Goal: Task Accomplishment & Management: Complete application form

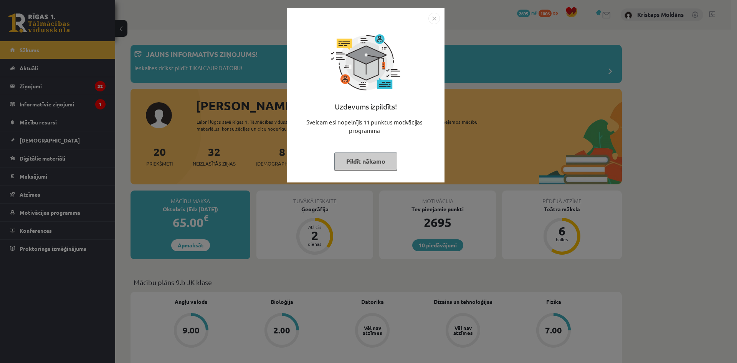
click at [362, 163] on button "Pildīt nākamo" at bounding box center [365, 161] width 63 height 18
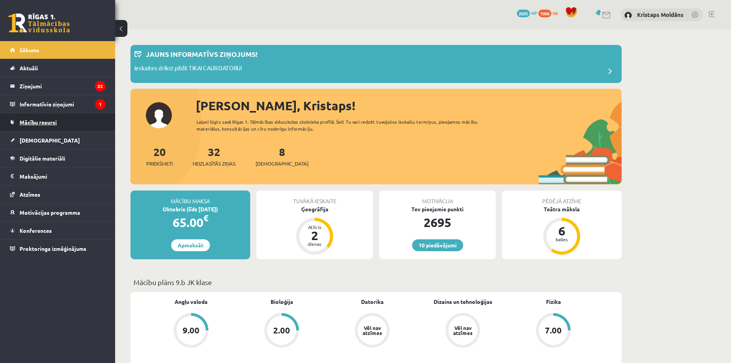
click at [78, 126] on link "Mācību resursi" at bounding box center [58, 122] width 96 height 18
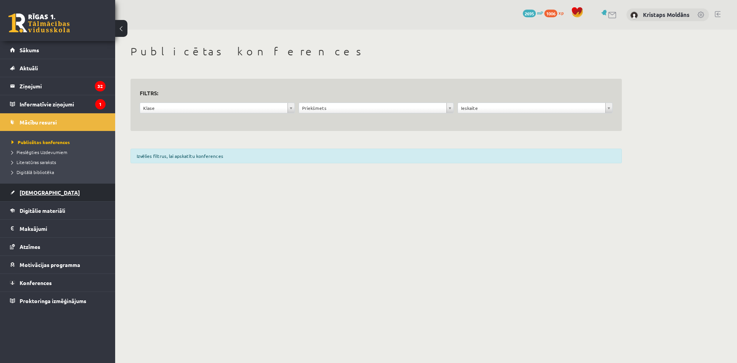
click at [74, 190] on link "[DEMOGRAPHIC_DATA]" at bounding box center [58, 193] width 96 height 18
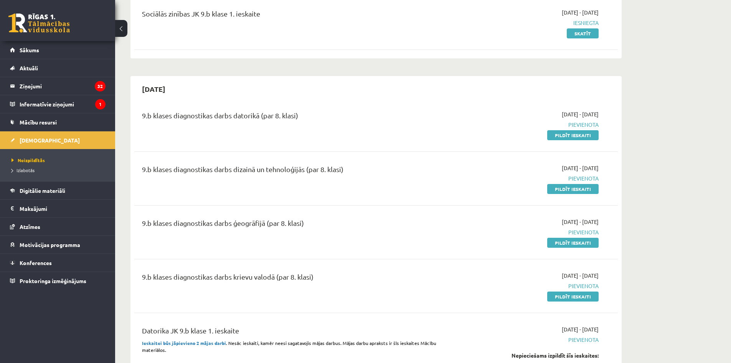
scroll to position [77, 0]
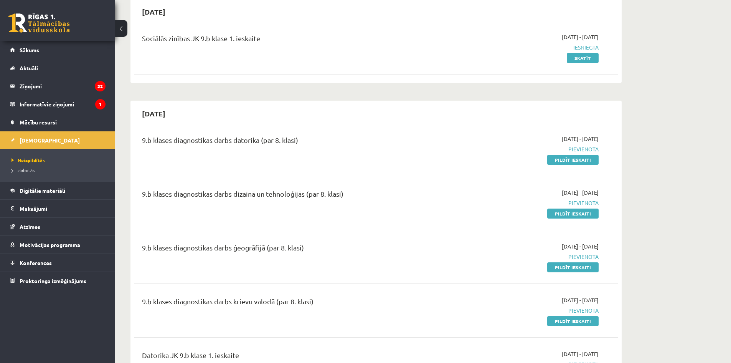
drag, startPoint x: 678, startPoint y: 41, endPoint x: 673, endPoint y: 43, distance: 5.7
drag, startPoint x: 566, startPoint y: 160, endPoint x: 398, endPoint y: 41, distance: 205.7
click at [566, 160] on link "Pildīt ieskaiti" at bounding box center [572, 160] width 51 height 10
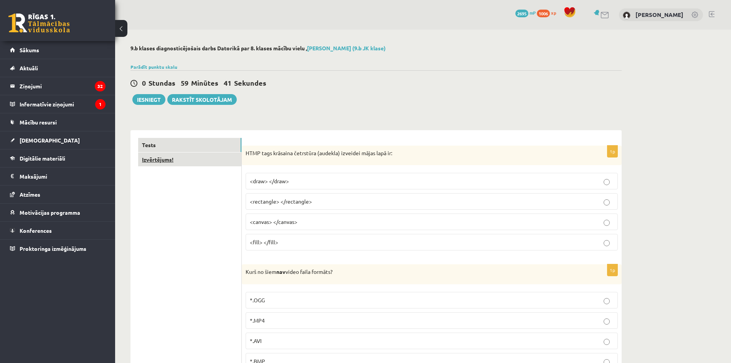
click at [152, 165] on link "Izvērtējums!" at bounding box center [189, 159] width 103 height 14
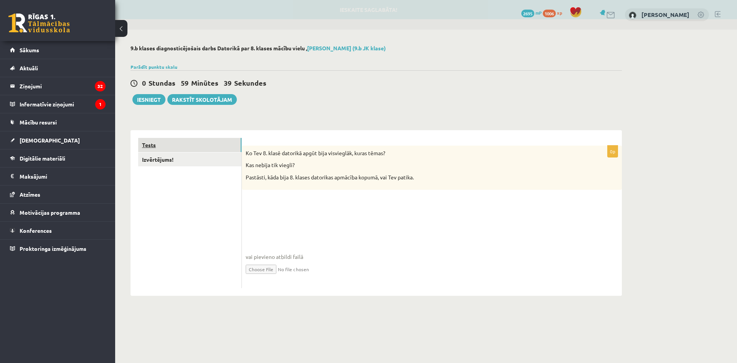
click at [193, 139] on link "Tests" at bounding box center [189, 145] width 103 height 14
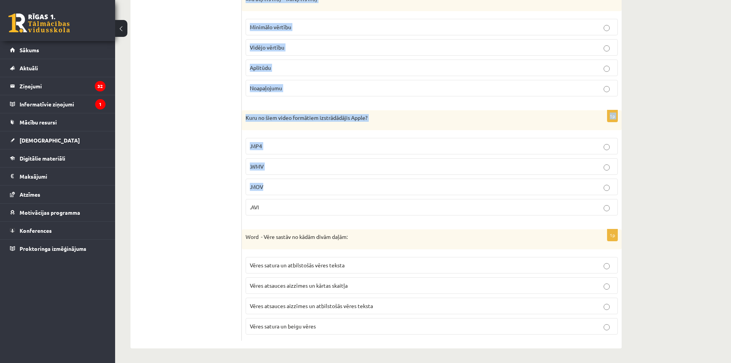
scroll to position [3462, 0]
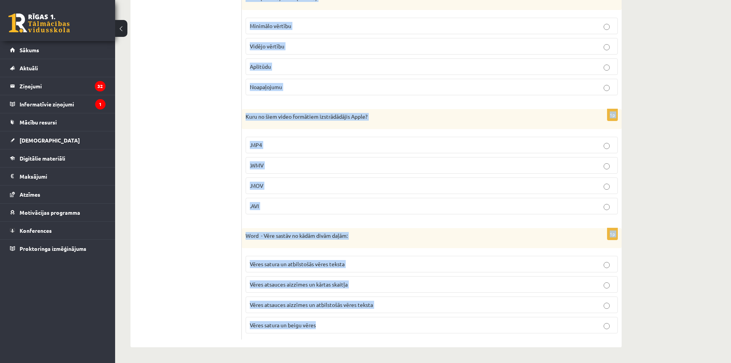
drag, startPoint x: 245, startPoint y: 152, endPoint x: 472, endPoint y: 377, distance: 319.5
copy form "HTMP tags krāsaina četrstūra (audekla) izveidei mājas lapā ir: <draw> </draw> <…"
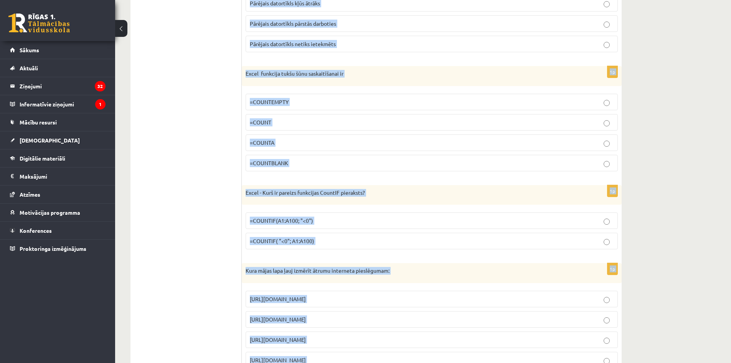
scroll to position [0, 0]
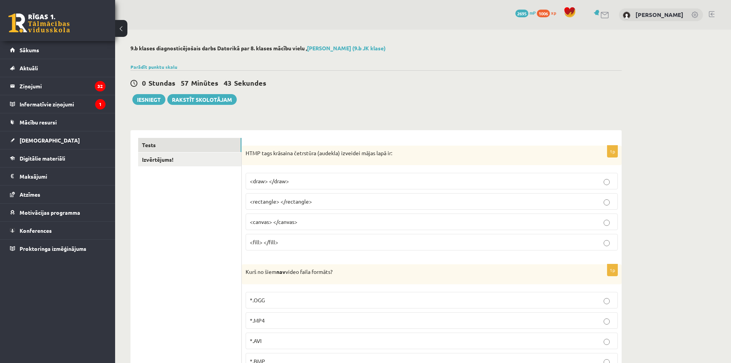
click at [328, 217] on label "<canvas> </canvas>" at bounding box center [432, 221] width 372 height 17
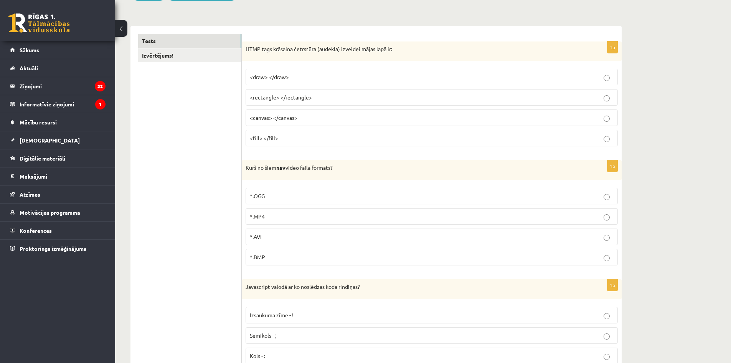
scroll to position [115, 0]
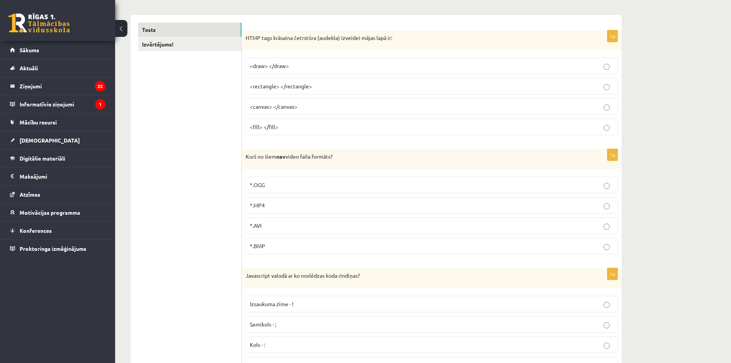
click at [302, 247] on p "*.BMP" at bounding box center [432, 246] width 364 height 8
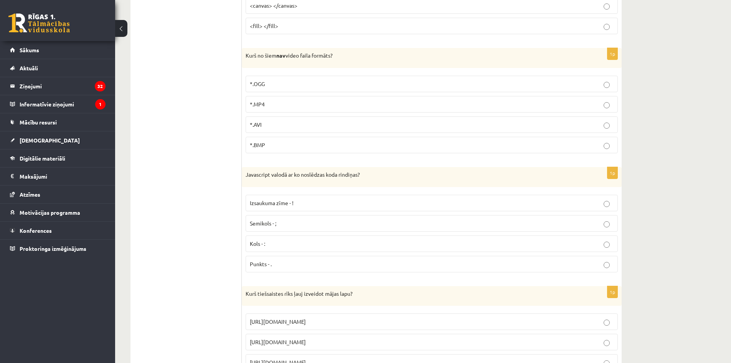
scroll to position [307, 0]
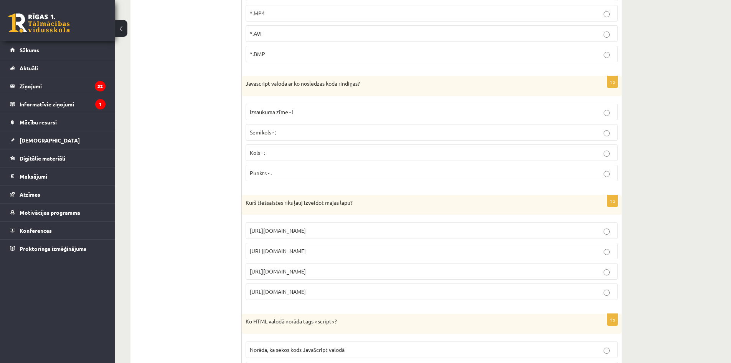
click at [296, 124] on label "Semikols - ;" at bounding box center [432, 132] width 372 height 17
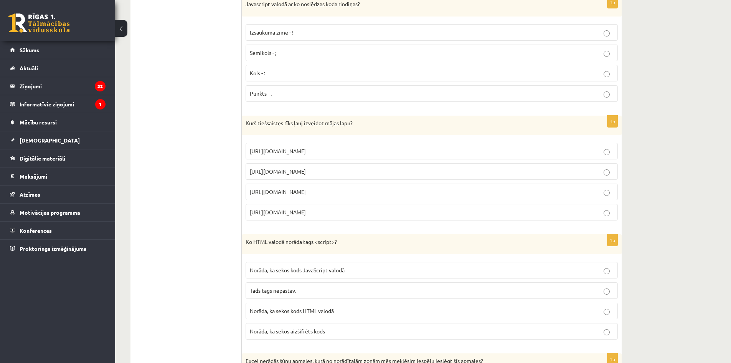
scroll to position [422, 0]
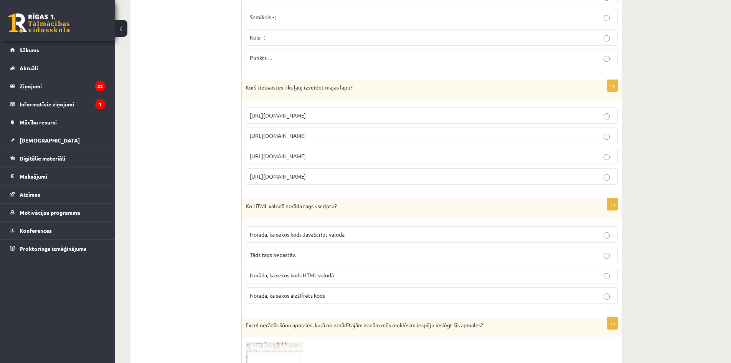
click at [294, 157] on span "https://www.mozello.lv" at bounding box center [278, 155] width 56 height 7
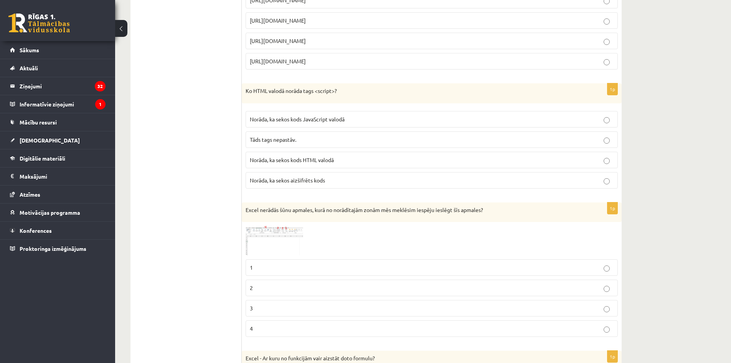
click at [295, 115] on label "Norāda, ka sekos kods JavaScript valodā" at bounding box center [432, 119] width 372 height 17
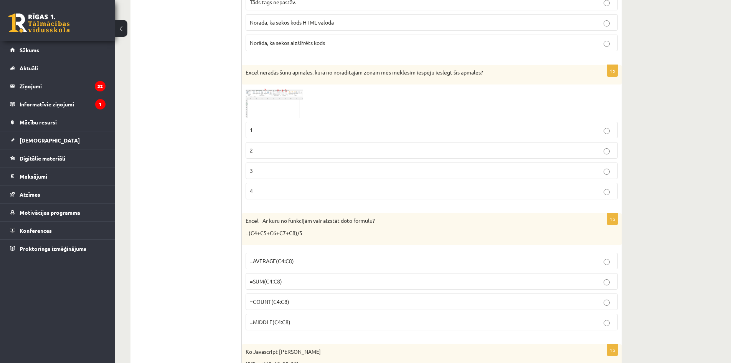
scroll to position [691, 0]
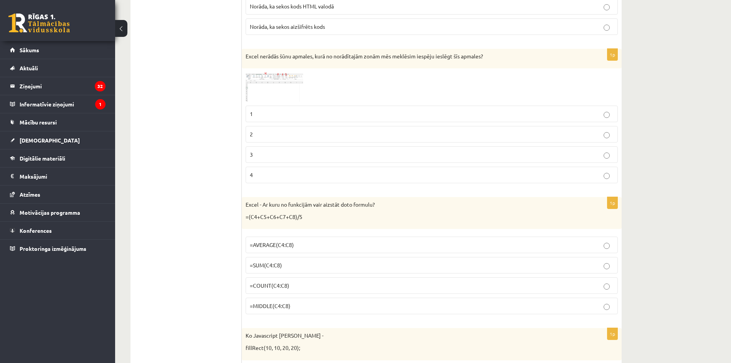
click at [289, 79] on img at bounding box center [275, 87] width 58 height 30
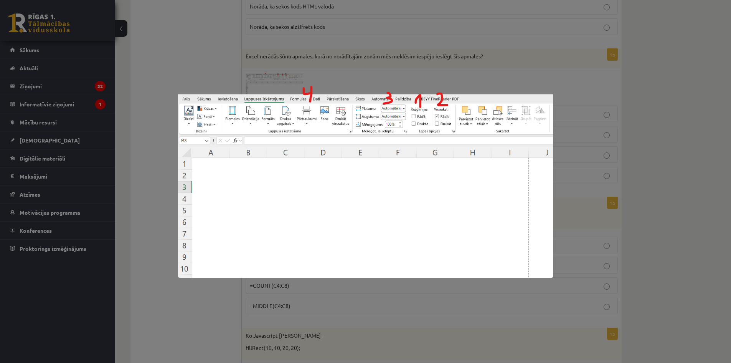
drag, startPoint x: 266, startPoint y: 50, endPoint x: 277, endPoint y: 56, distance: 12.4
click at [266, 50] on div at bounding box center [365, 181] width 731 height 363
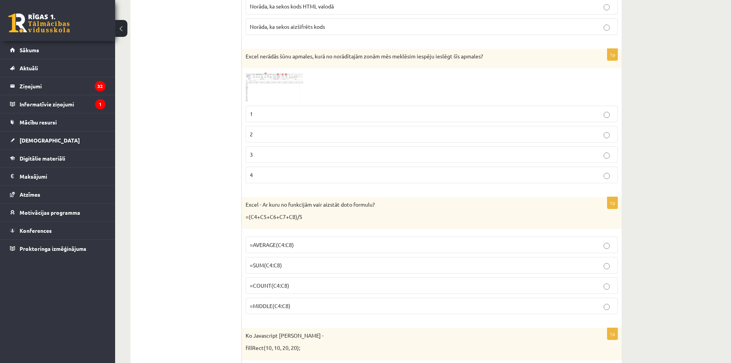
click at [277, 168] on label "4" at bounding box center [432, 175] width 372 height 17
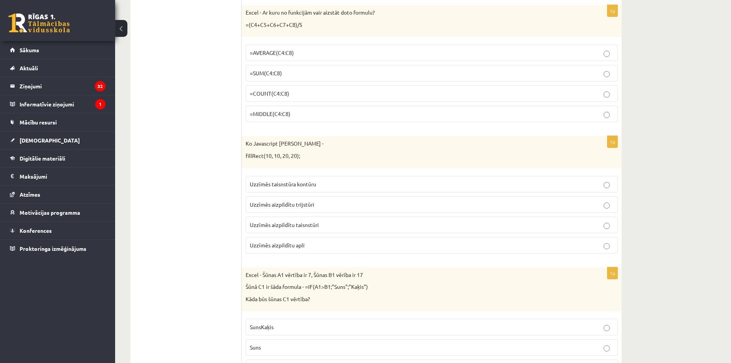
click at [275, 45] on label "=AVERAGE(C4:C8)" at bounding box center [432, 53] width 372 height 17
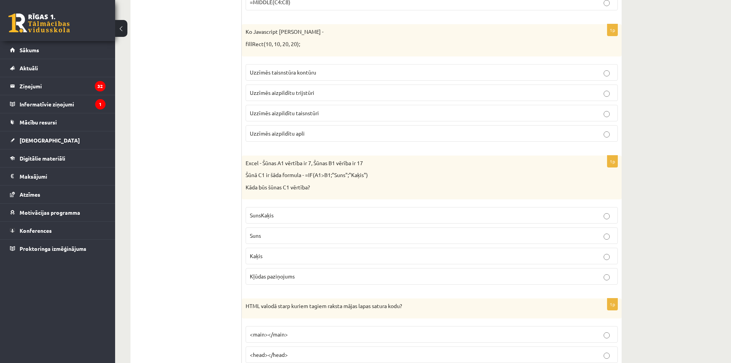
scroll to position [998, 0]
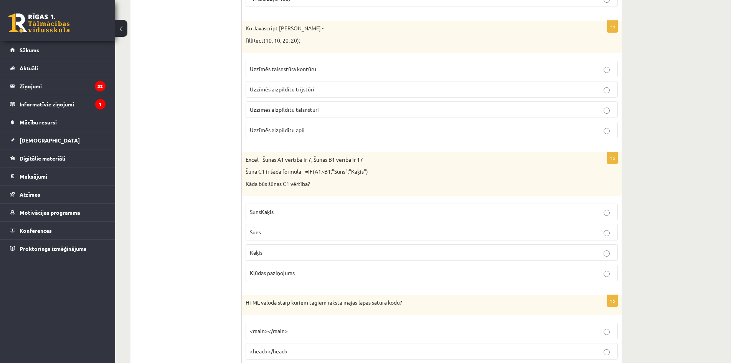
click at [347, 111] on p "Uzzīmēs aizpildītu taisnstūri" at bounding box center [432, 110] width 364 height 8
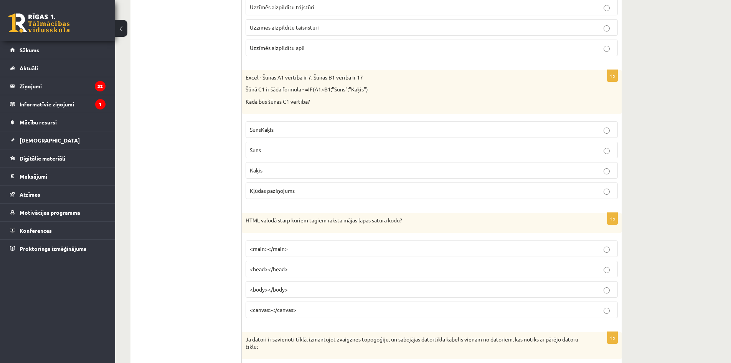
scroll to position [1152, 0]
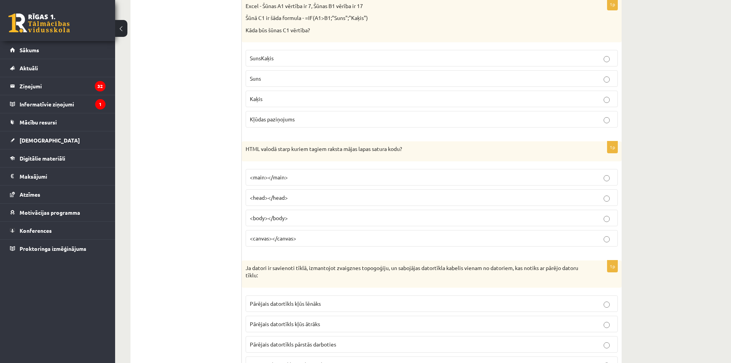
click at [269, 101] on p "Kaķis" at bounding box center [432, 99] width 364 height 8
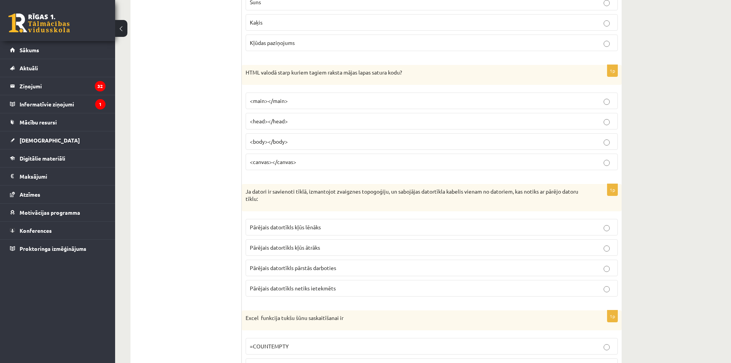
scroll to position [1228, 0]
click at [334, 141] on p "<body></body>" at bounding box center [432, 141] width 364 height 8
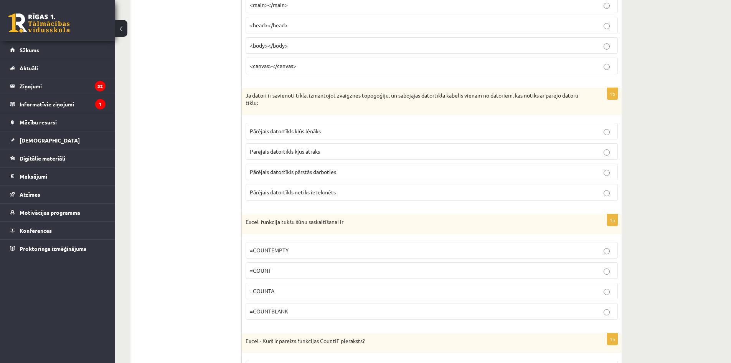
scroll to position [1344, 0]
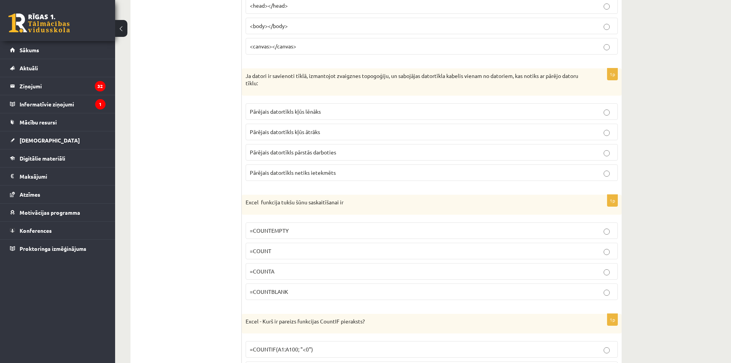
click at [324, 174] on span "Pārējais datortīkls netiks ietekmēts" at bounding box center [293, 172] width 86 height 7
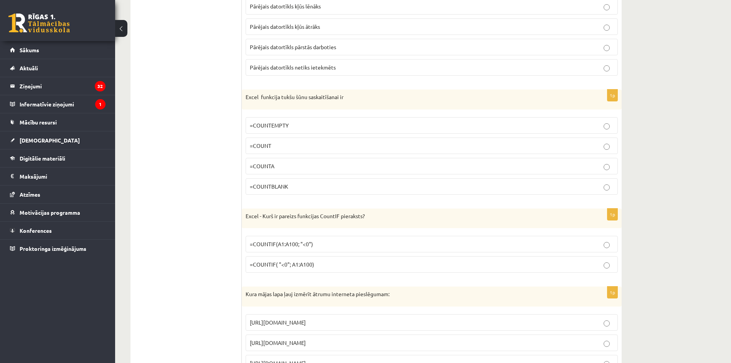
scroll to position [1459, 0]
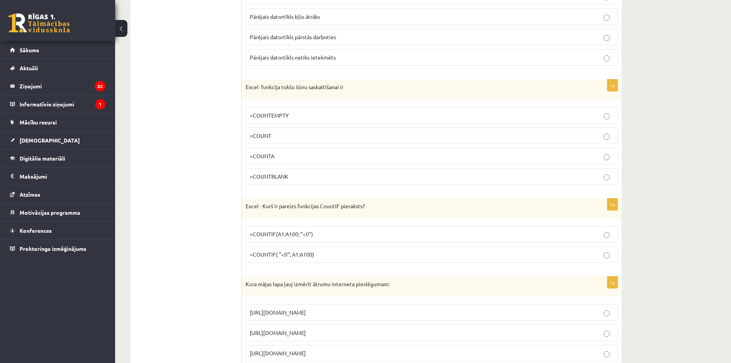
click at [283, 167] on fieldset "=COUNTEMPTY =COUNT =COUNTA =COUNTBLANK" at bounding box center [432, 145] width 372 height 84
click at [289, 173] on p "=COUNTBLANK" at bounding box center [432, 176] width 364 height 8
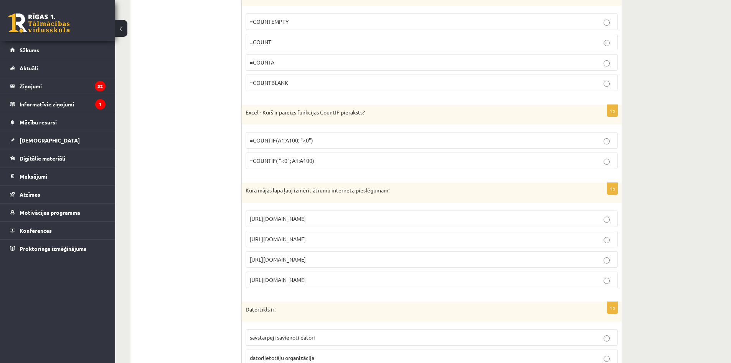
scroll to position [1574, 0]
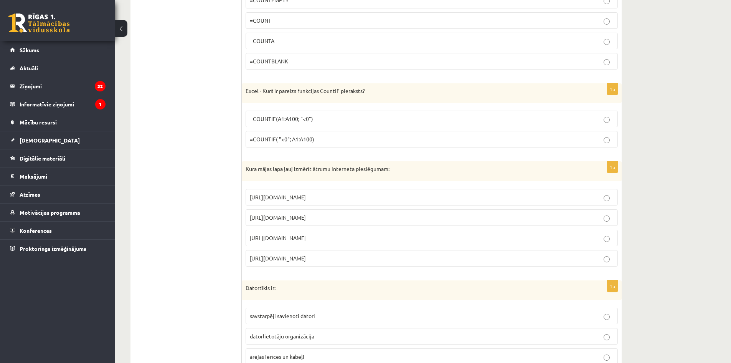
click at [291, 116] on p "=COUNTIF(A1:A100; "<0")" at bounding box center [432, 119] width 364 height 8
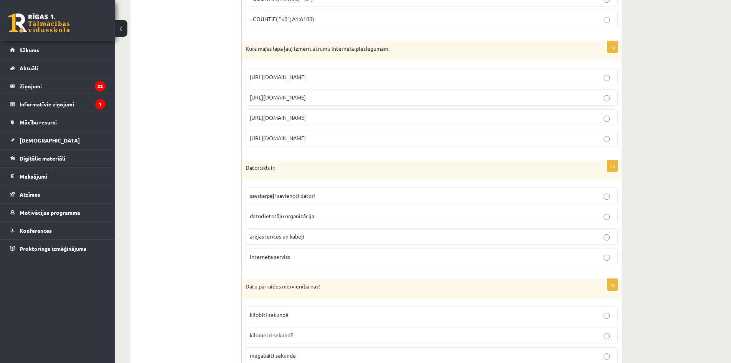
scroll to position [1728, 0]
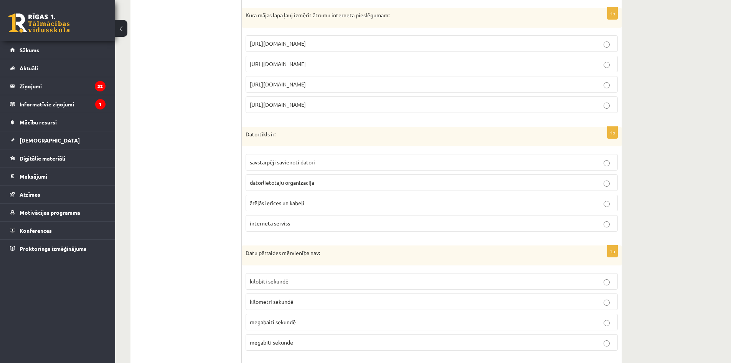
click at [319, 62] on p "https://www.speedtest.net" at bounding box center [432, 64] width 364 height 8
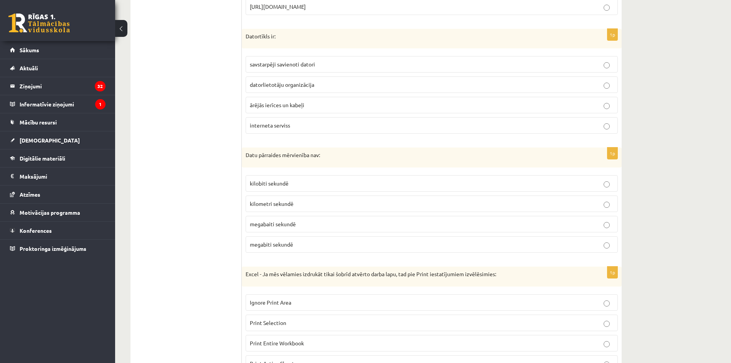
scroll to position [1843, 0]
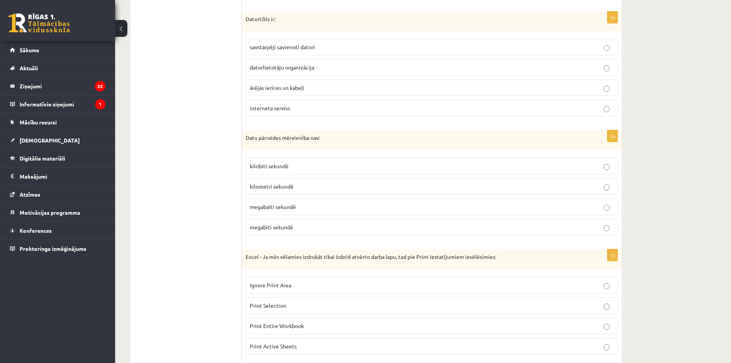
click at [316, 48] on p "savstarpēji savienoti datori" at bounding box center [432, 47] width 364 height 8
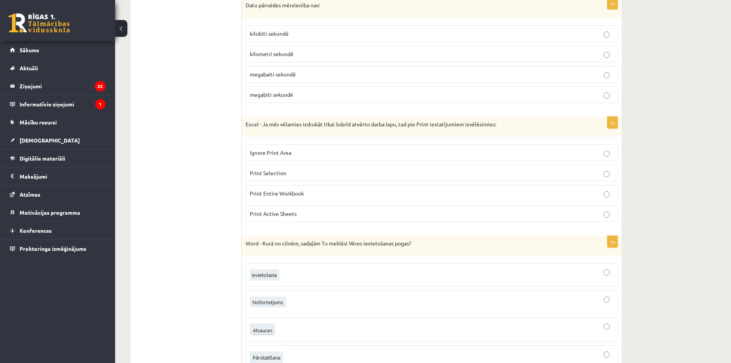
scroll to position [1996, 0]
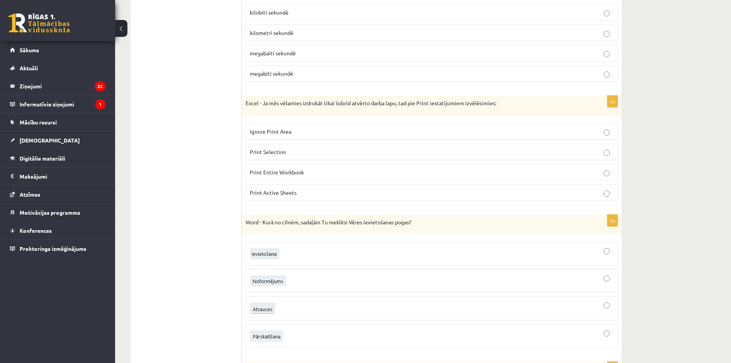
click at [303, 35] on p "kilometri sekundē" at bounding box center [432, 33] width 364 height 8
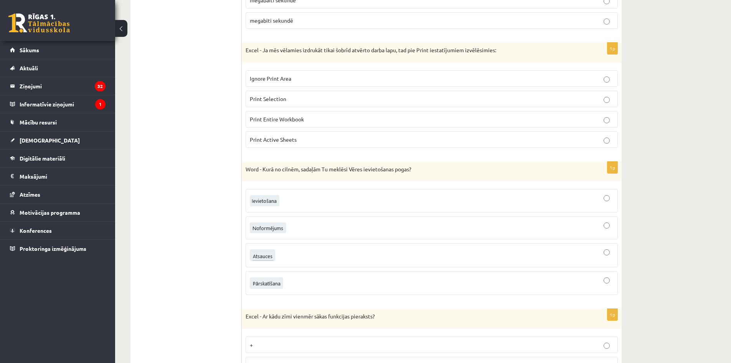
scroll to position [2073, 0]
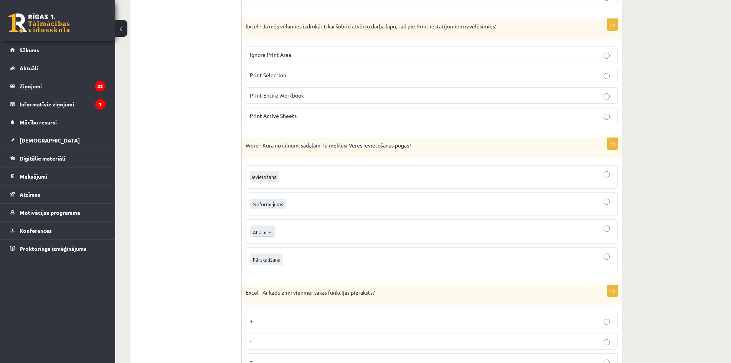
click at [328, 109] on label "Print Active Sheets" at bounding box center [432, 115] width 372 height 17
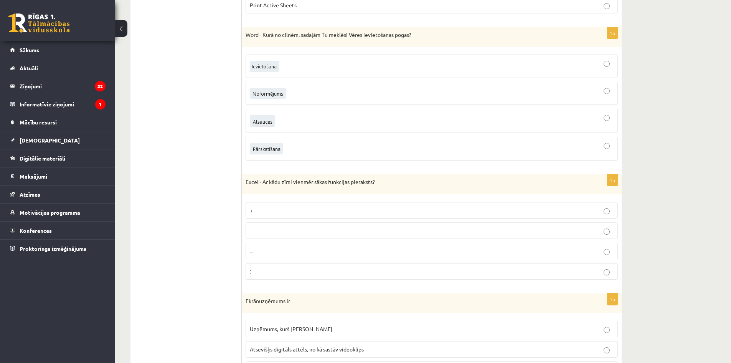
scroll to position [2188, 0]
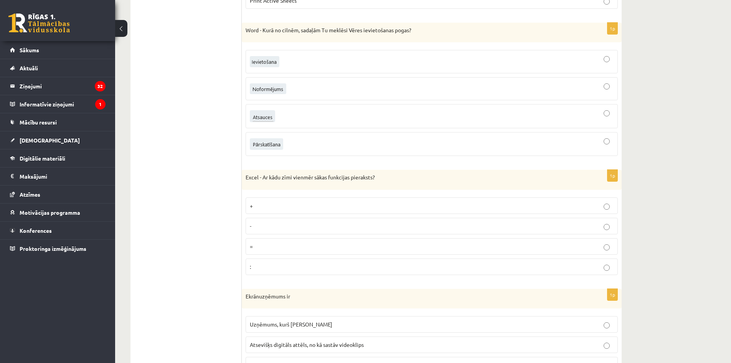
click at [296, 243] on p "=" at bounding box center [432, 246] width 364 height 8
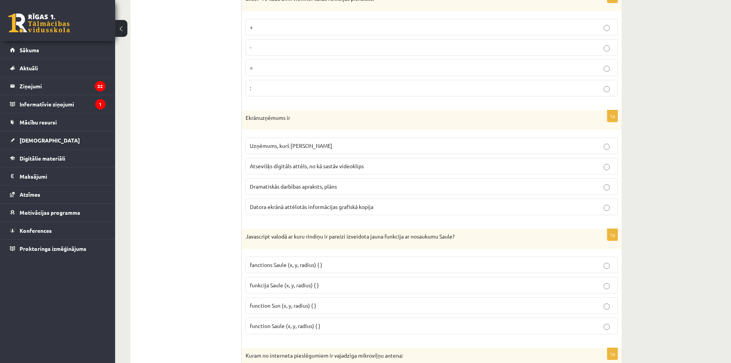
scroll to position [2380, 0]
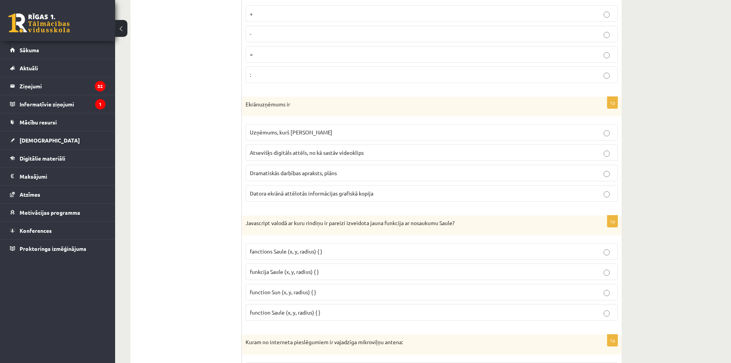
click at [331, 197] on span "Datora ekrānā attēlotās informācijas grafiskā kopija" at bounding box center [312, 193] width 124 height 7
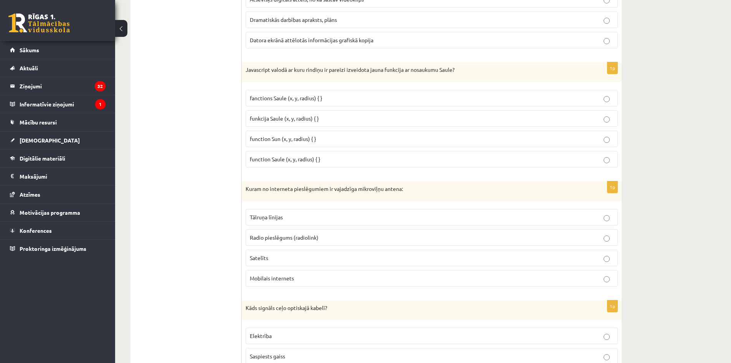
scroll to position [2534, 0]
click at [261, 116] on span "funkcija Saule (x, y, radius) { }" at bounding box center [284, 117] width 69 height 7
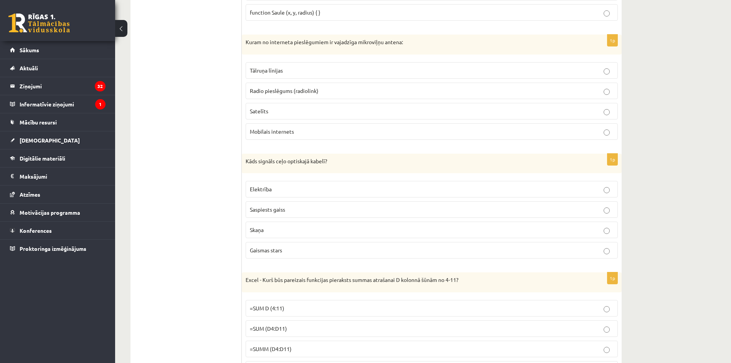
scroll to position [2687, 0]
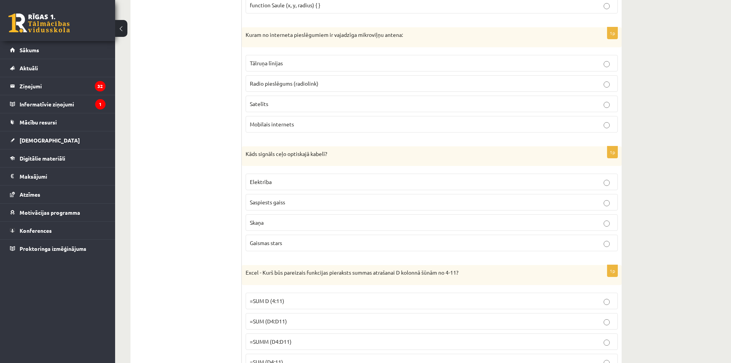
click at [301, 82] on span "Radio pieslēgums (radiolink)" at bounding box center [284, 83] width 69 height 7
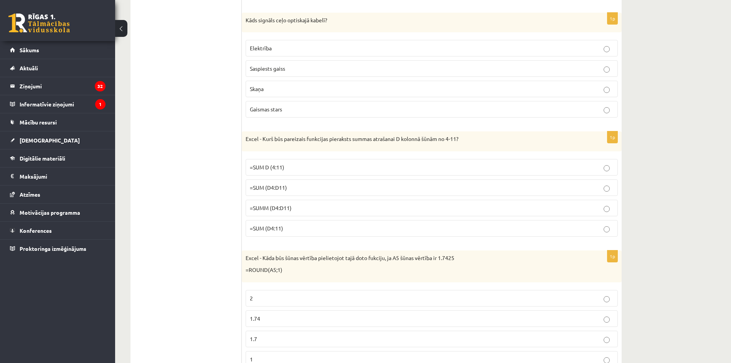
scroll to position [2841, 0]
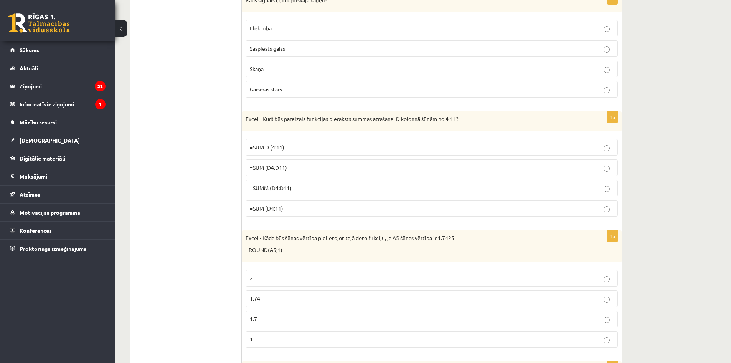
click at [272, 91] on span "Gaismas stars" at bounding box center [266, 89] width 32 height 7
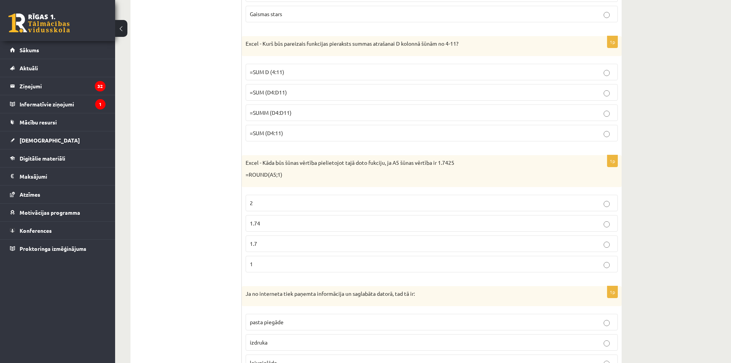
scroll to position [2918, 0]
click at [269, 90] on span "=SUM (D4:D11)" at bounding box center [268, 90] width 37 height 7
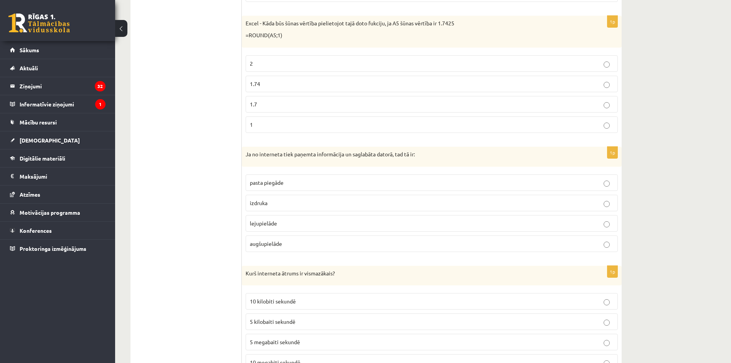
scroll to position [3071, 0]
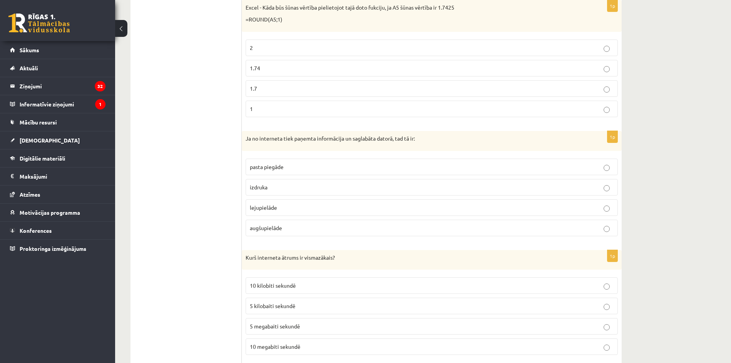
click at [264, 93] on p "1.7" at bounding box center [432, 88] width 364 height 8
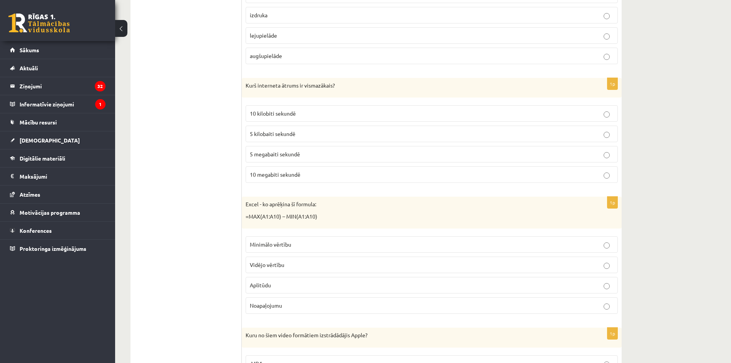
scroll to position [3225, 0]
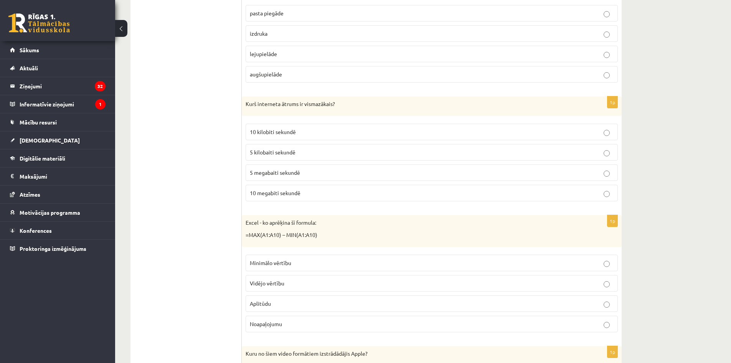
click at [284, 55] on p "lejupielāde" at bounding box center [432, 54] width 364 height 8
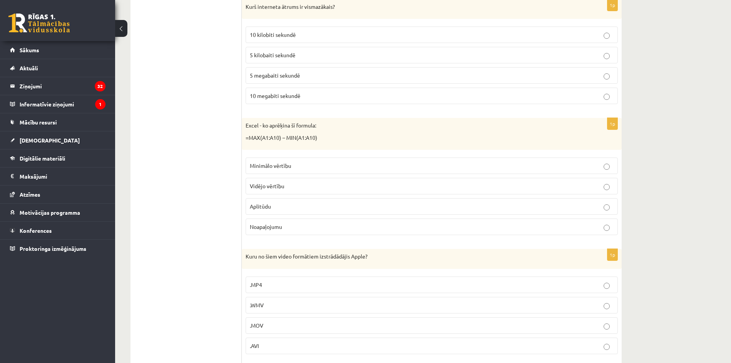
scroll to position [3302, 0]
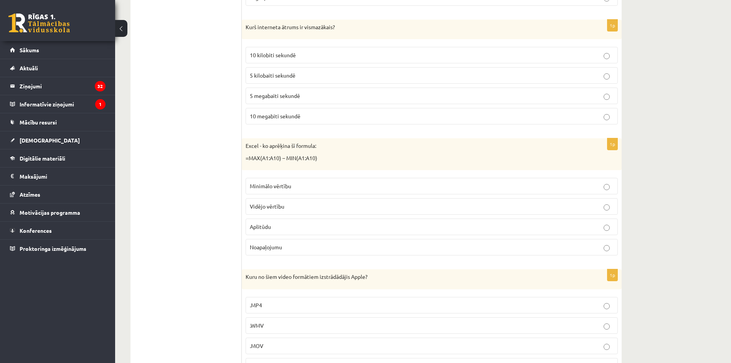
click at [306, 97] on p "5 megabaiti sekundē" at bounding box center [432, 96] width 364 height 8
click at [283, 76] on span "5 kilobaiti sekundē" at bounding box center [273, 75] width 46 height 7
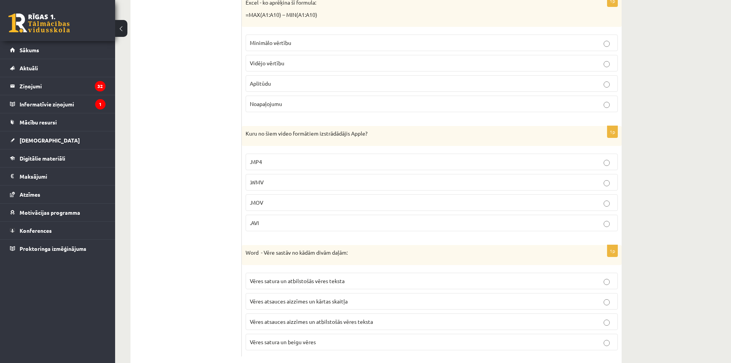
scroll to position [3455, 0]
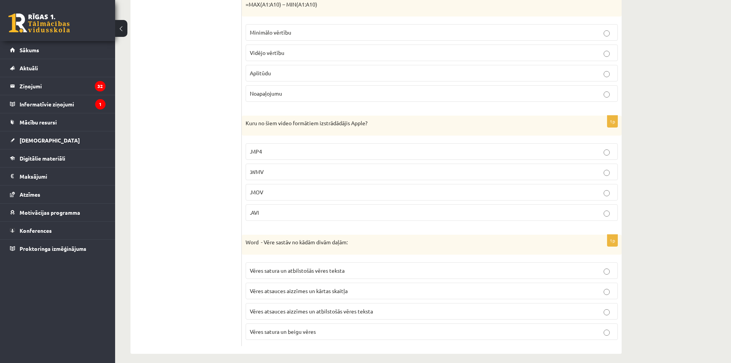
click at [275, 80] on label "Aplitūdu" at bounding box center [432, 73] width 372 height 17
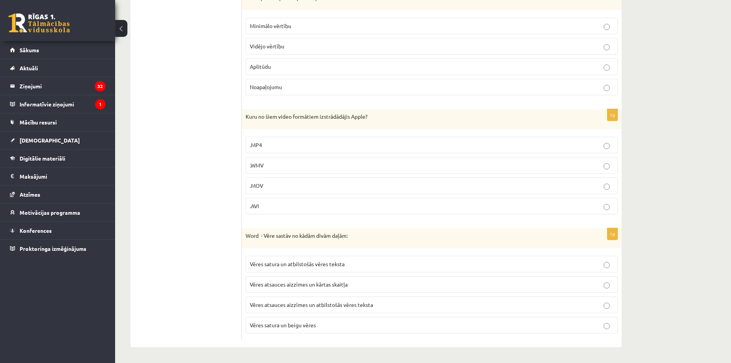
click at [268, 183] on p ".MOV" at bounding box center [432, 186] width 364 height 8
click at [351, 301] on span "Vēres atsauces aizzīmes un atbilstošās vēres teksta" at bounding box center [311, 304] width 123 height 7
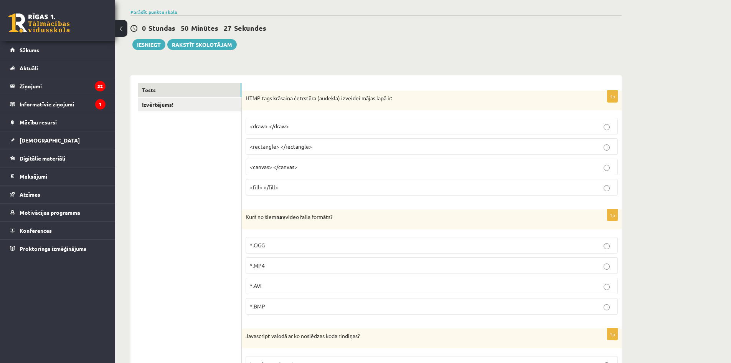
scroll to position [0, 0]
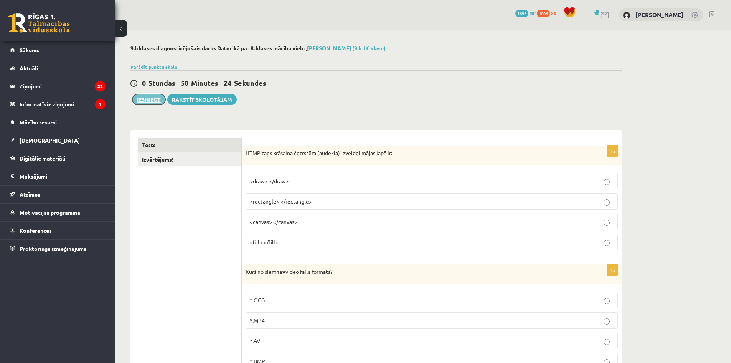
click at [164, 99] on button "Iesniegt" at bounding box center [148, 99] width 33 height 11
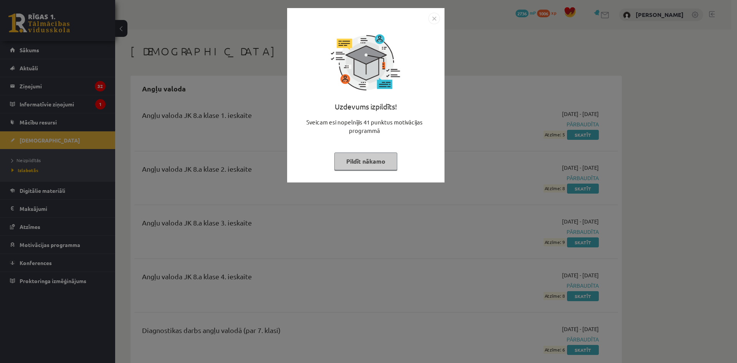
drag, startPoint x: 435, startPoint y: 13, endPoint x: 438, endPoint y: 15, distance: 4.1
click at [435, 13] on img "Close" at bounding box center [434, 19] width 12 height 12
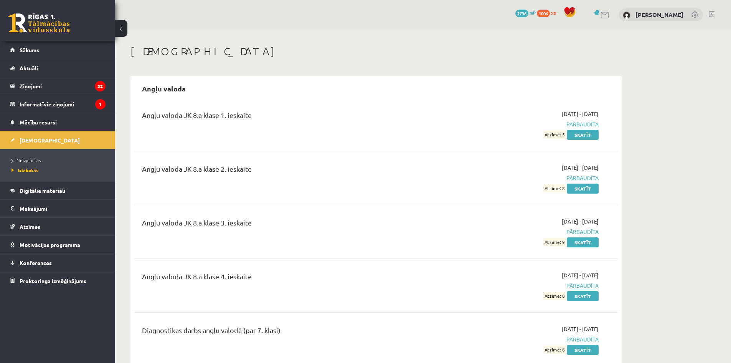
click at [53, 156] on li "Neizpildītās" at bounding box center [60, 160] width 96 height 10
click at [46, 160] on link "Neizpildītās" at bounding box center [60, 160] width 96 height 7
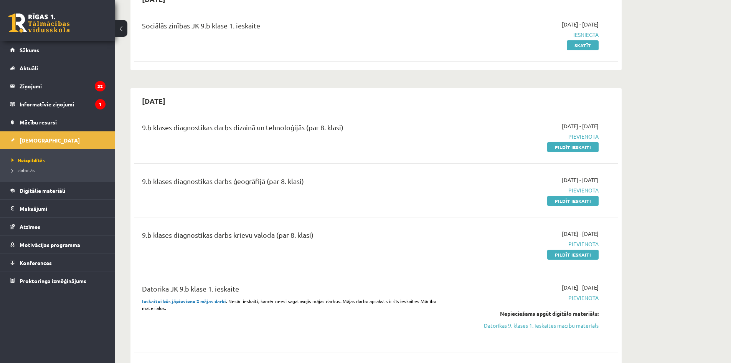
scroll to position [77, 0]
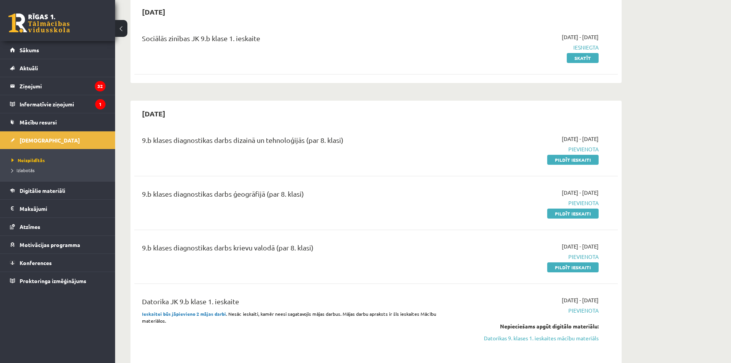
drag, startPoint x: 557, startPoint y: 157, endPoint x: 407, endPoint y: 36, distance: 193.0
click at [557, 157] on link "Pildīt ieskaiti" at bounding box center [572, 160] width 51 height 10
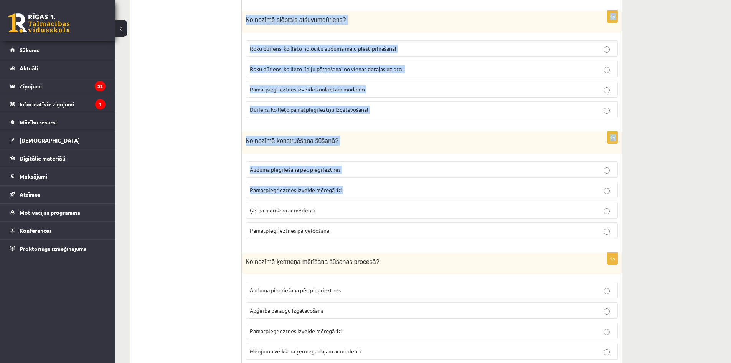
scroll to position [3409, 0]
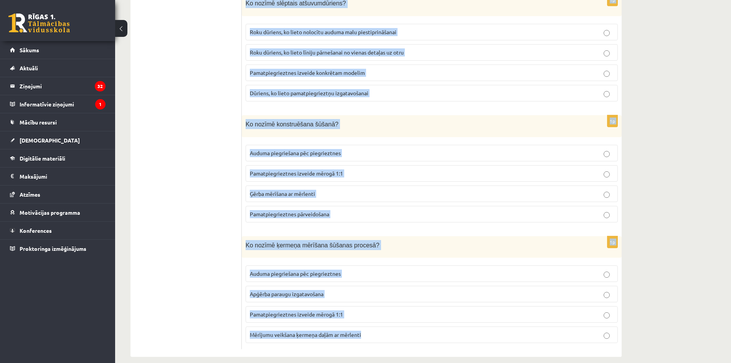
drag, startPoint x: 245, startPoint y: 153, endPoint x: 428, endPoint y: 337, distance: 259.5
copy form "Kas ir CNC apstrāde? Process, kurā izmanto rokas instrumentus materiāla apstrād…"
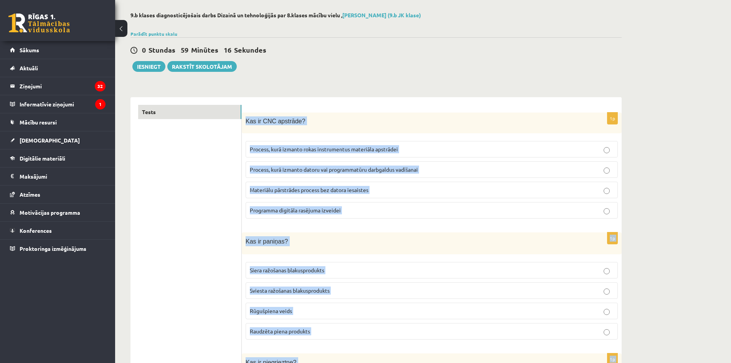
scroll to position [0, 0]
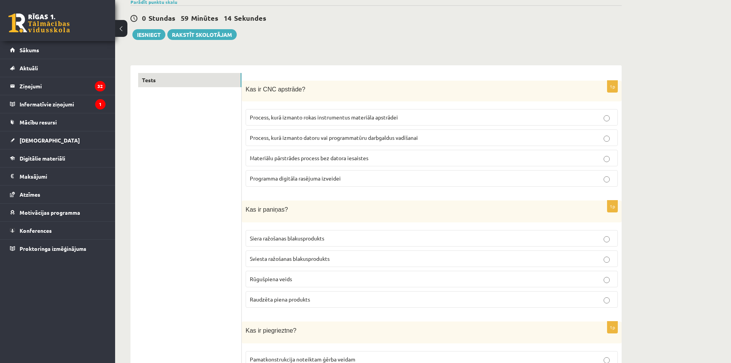
scroll to position [77, 0]
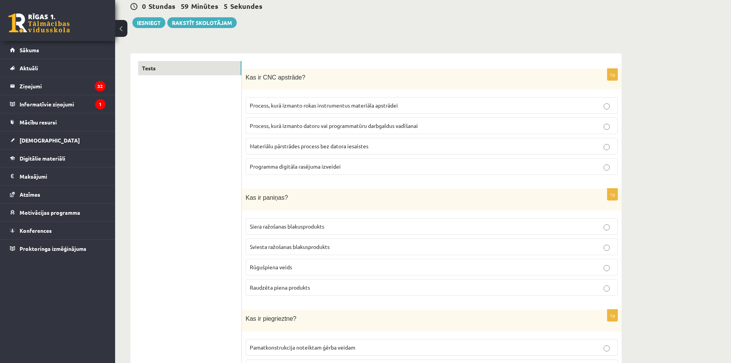
click at [279, 125] on span "Process, kurā izmanto datoru vai programmatūru darbgaldus vadīšanai" at bounding box center [334, 125] width 168 height 7
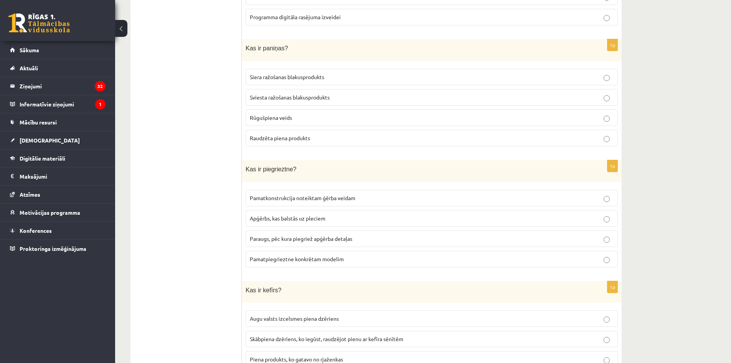
scroll to position [230, 0]
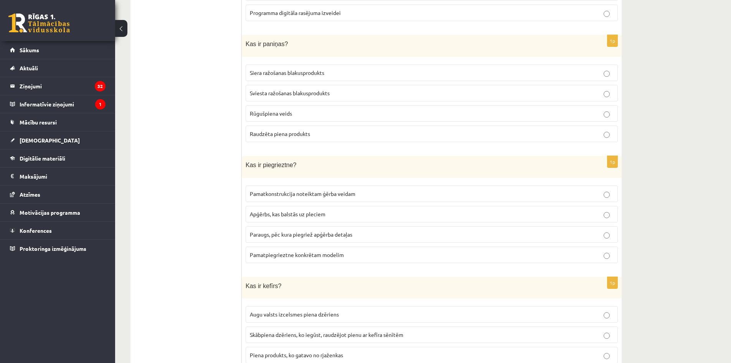
click at [299, 90] on span "Sviesta ražošanas blakusprodukts" at bounding box center [290, 92] width 80 height 7
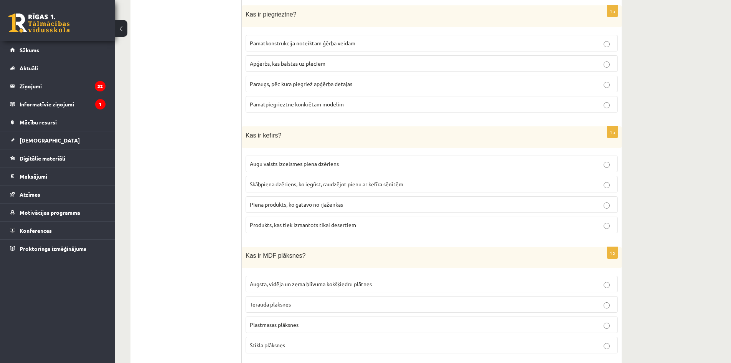
scroll to position [384, 0]
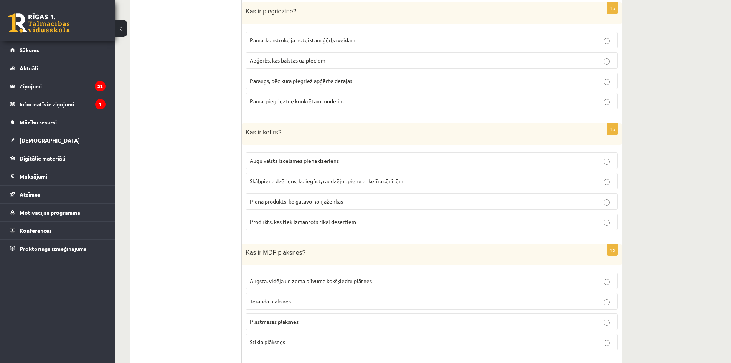
click at [289, 85] on label "Paraugs, pēc kura piegriež apģērba detaļas" at bounding box center [432, 81] width 372 height 17
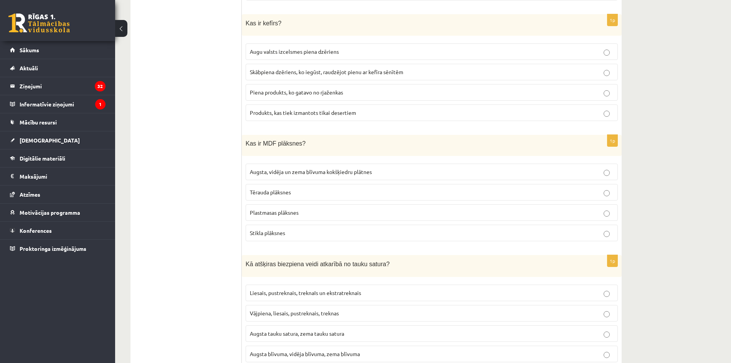
scroll to position [499, 0]
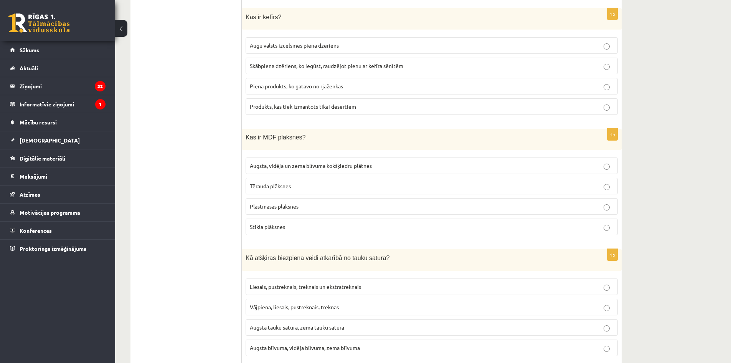
click at [307, 64] on span "Skābpiena dzēriens, ko iegūst, raudzējot pienu ar kefīra sēnītēm" at bounding box center [327, 65] width 154 height 7
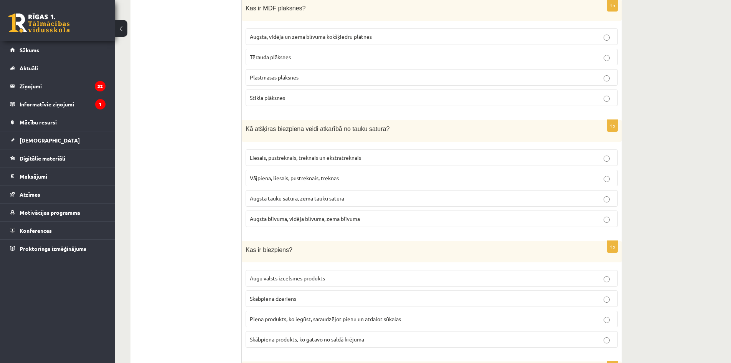
scroll to position [614, 0]
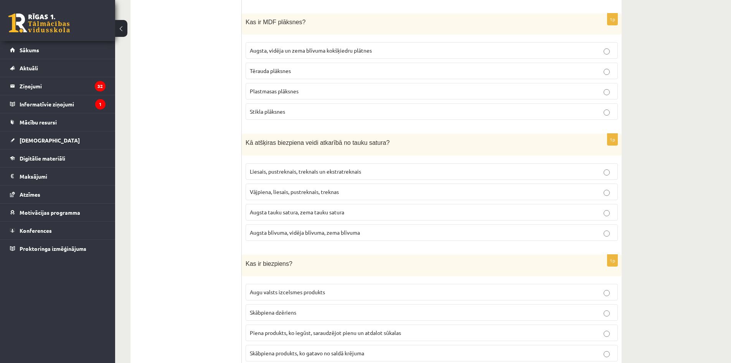
click at [279, 51] on span "Augsta, vidēja un zema blīvuma kokšķiedru plātnes" at bounding box center [311, 50] width 122 height 7
click at [281, 52] on span "Augsta, vidēja un zema blīvuma kokšķiedru plātnes" at bounding box center [311, 50] width 122 height 7
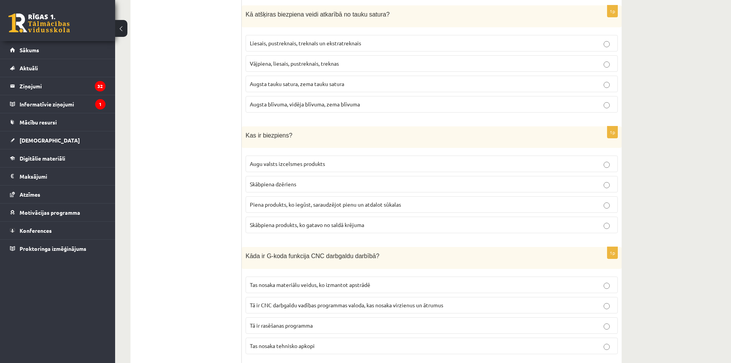
scroll to position [691, 0]
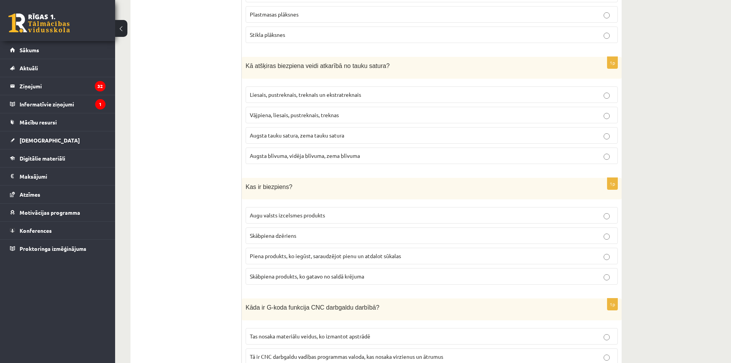
click at [304, 94] on span "Liesais, pustreknais, treknaIs un ekstratreknais" at bounding box center [305, 94] width 111 height 7
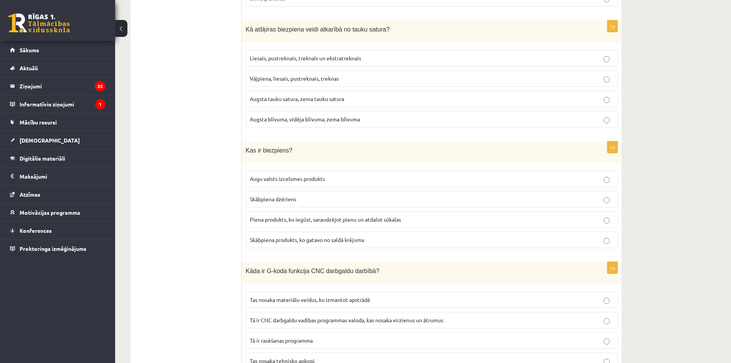
scroll to position [806, 0]
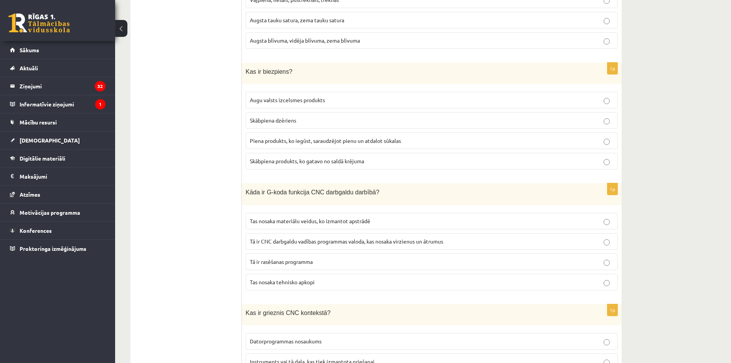
click at [286, 141] on span "Piena produkts, ko iegūst, saraudzējot pienu un atdalot sūkalas" at bounding box center [325, 140] width 151 height 7
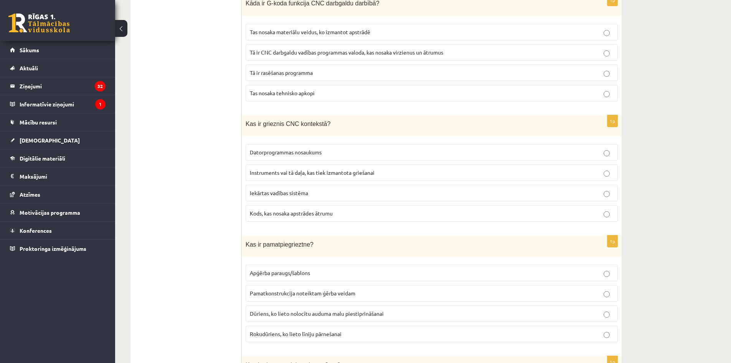
scroll to position [998, 0]
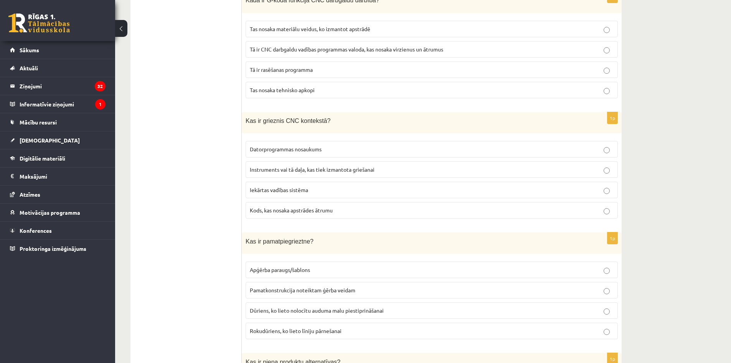
click at [351, 49] on span "Tā ir CNC darbgaldu vadības programmas valoda, kas nosaka virzienus un ātrumus" at bounding box center [346, 49] width 193 height 7
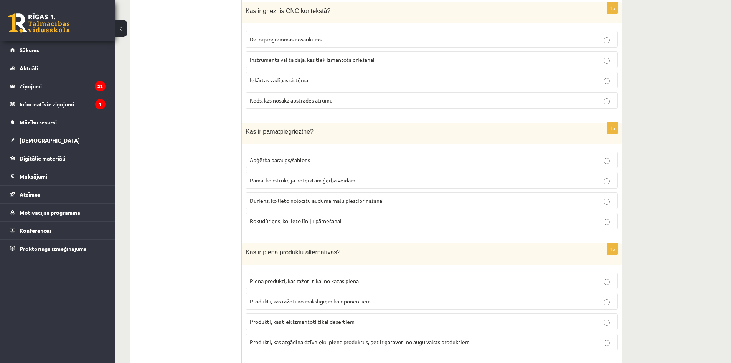
scroll to position [1113, 0]
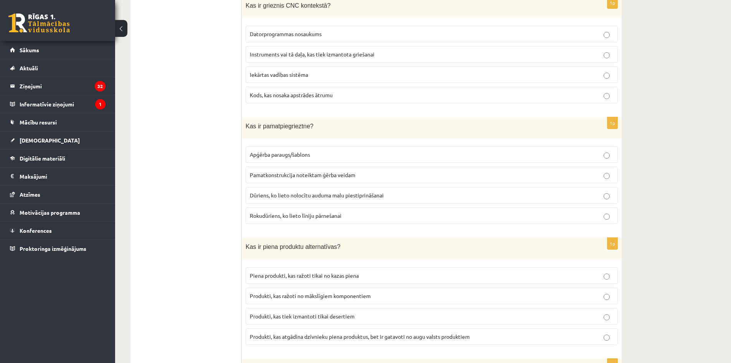
click at [257, 51] on span "Instruments vai tā daļa, kas tiek izmantota griešanai" at bounding box center [312, 54] width 125 height 7
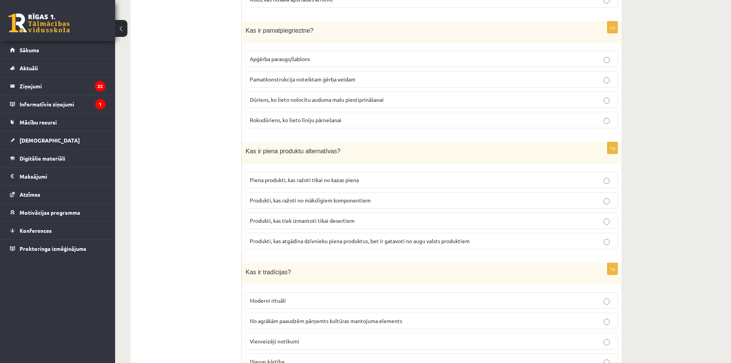
scroll to position [1228, 0]
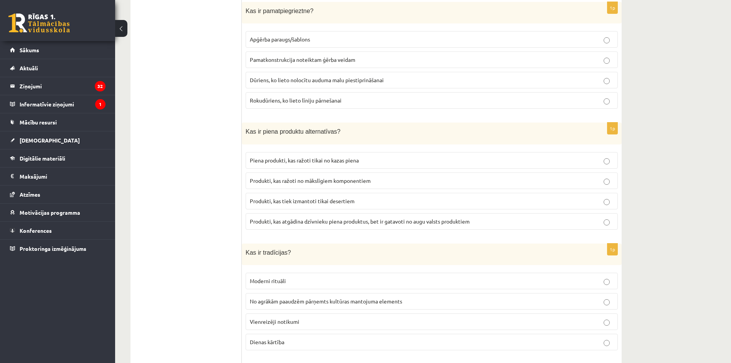
click at [286, 59] on span "Pamatkonstrukcija noteiktam ģērba veidam" at bounding box center [303, 59] width 106 height 7
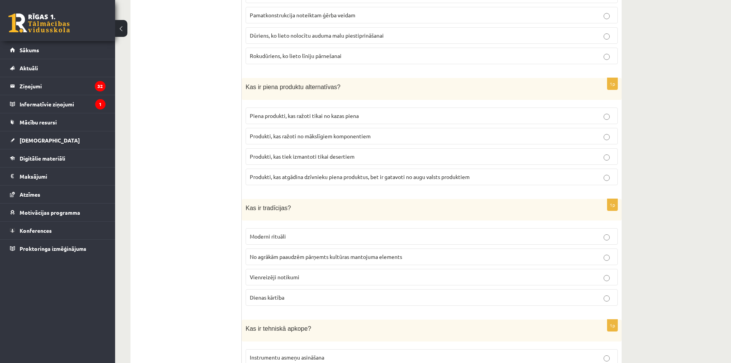
scroll to position [1248, 0]
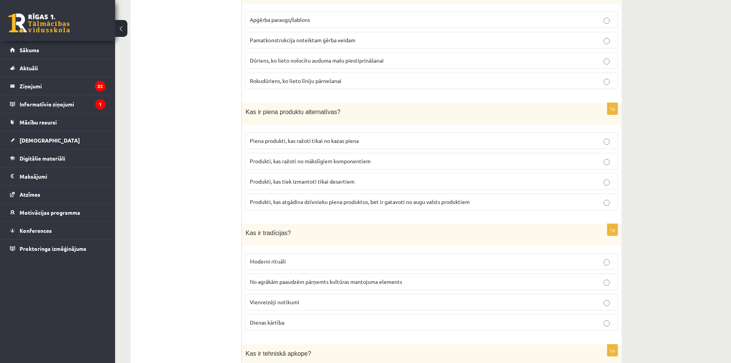
click at [264, 198] on span "Produkti, kas atgādina dzīvnieku piena produktus, bet ir gatavoti no augu valst…" at bounding box center [360, 201] width 220 height 7
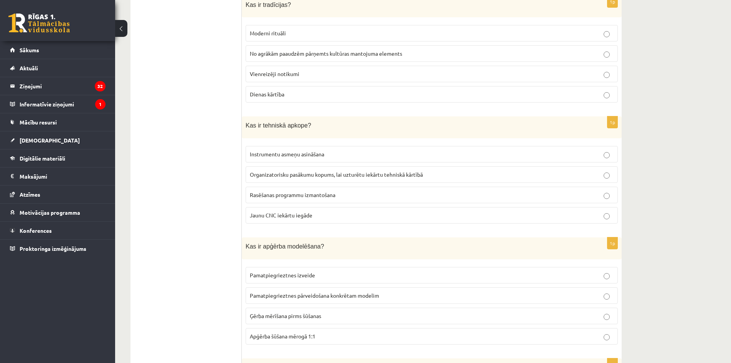
scroll to position [1478, 0]
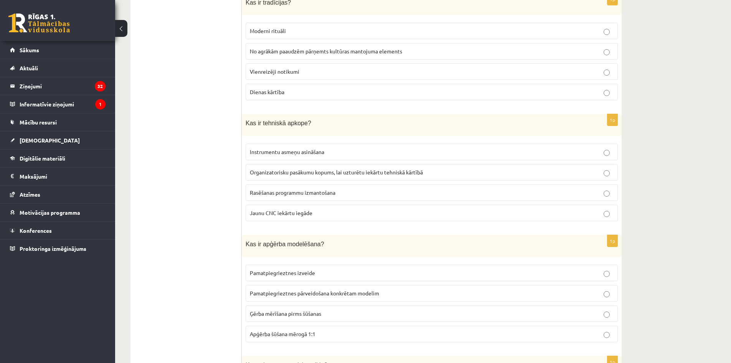
click at [382, 50] on span "No agrākām paaudzēm pārņemts kultūras mantojuma elements" at bounding box center [326, 51] width 152 height 7
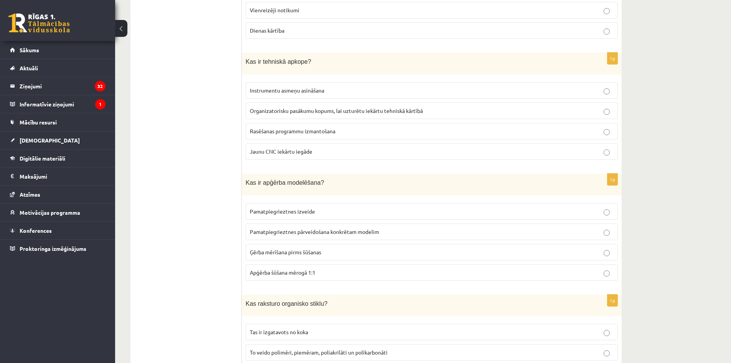
scroll to position [1555, 0]
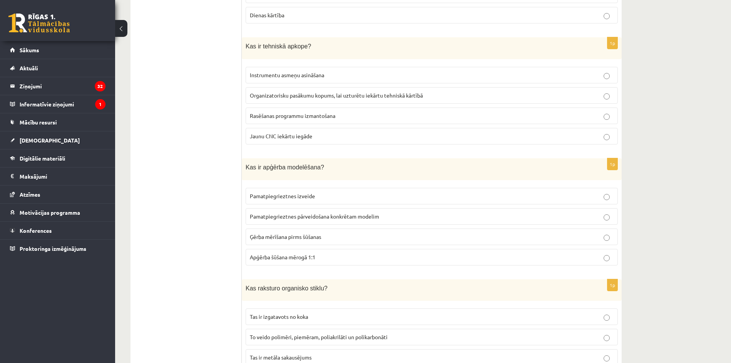
click at [278, 92] on span "Organizatorisku pasākumu kopums, lai uzturētu iekārtu tehniskā kārtībā" at bounding box center [336, 95] width 173 height 7
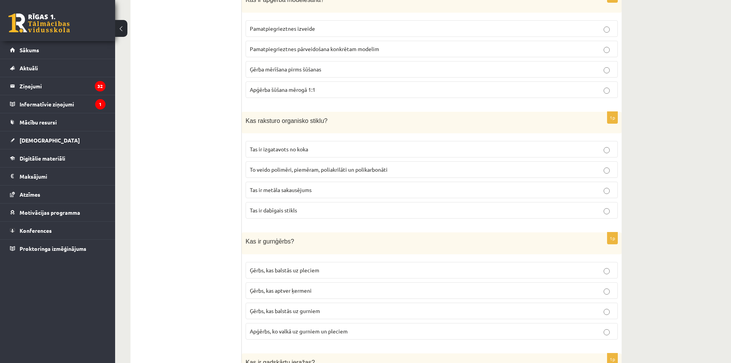
scroll to position [1709, 0]
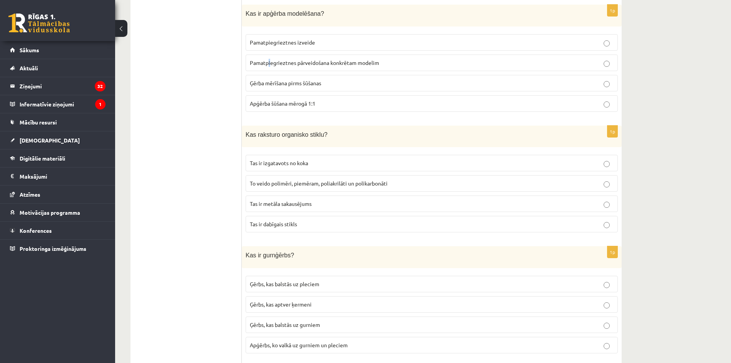
click at [269, 60] on span "Pamatpiegrieztnes pārveidošana konkrētam modelim" at bounding box center [314, 62] width 129 height 7
click at [400, 60] on p "Pamatpiegrieztnes pārveidošana konkrētam modelim" at bounding box center [432, 63] width 364 height 8
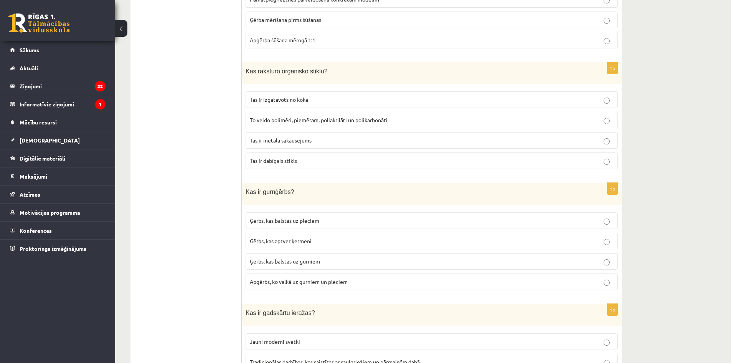
scroll to position [1786, 0]
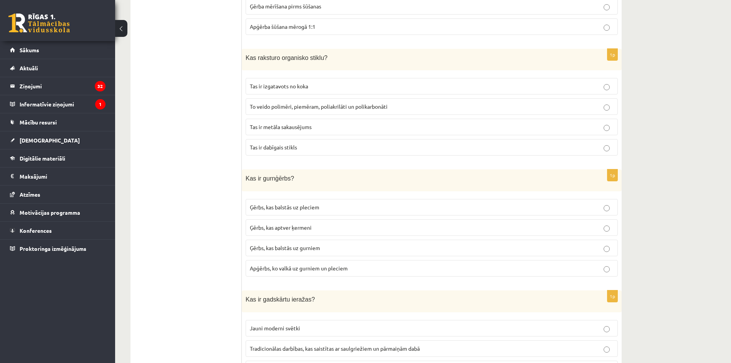
click at [256, 103] on span "To veido polimēri, piemēram, poliakrilāti un polikarbonāti" at bounding box center [319, 106] width 138 height 7
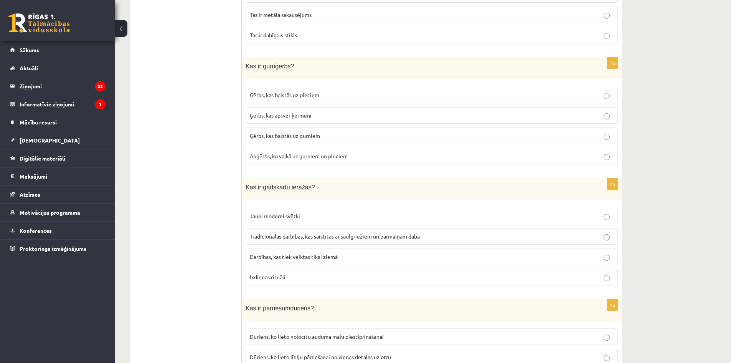
scroll to position [1901, 0]
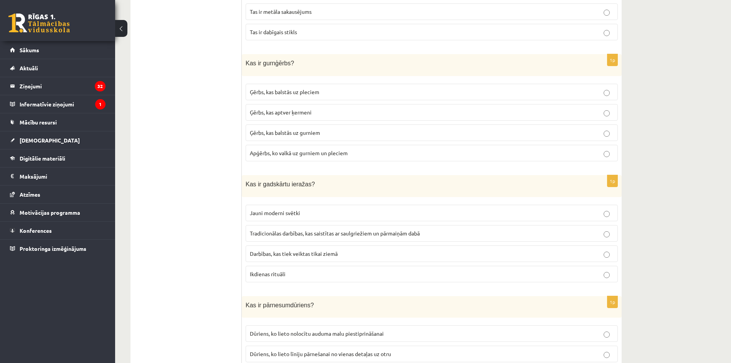
click at [269, 130] on span "Ģērbs, kas balstās uz gurniem" at bounding box center [285, 132] width 70 height 7
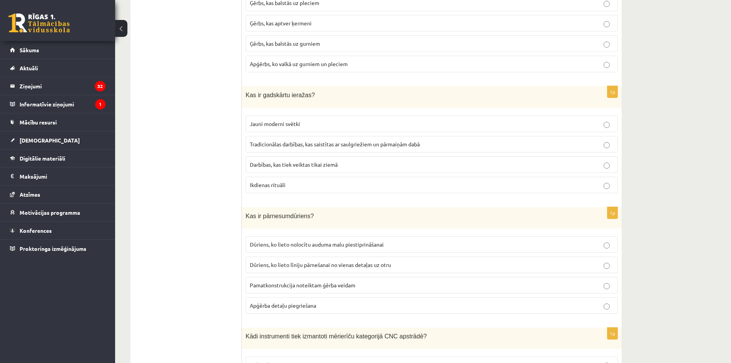
scroll to position [2016, 0]
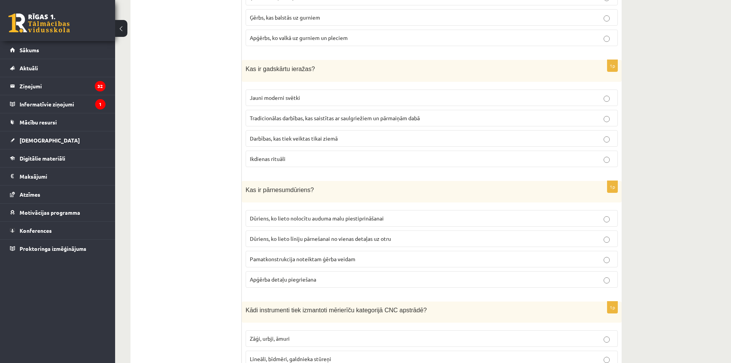
click at [328, 114] on span "Tradicionālas darbības, kas saistītas ar saulgriežiem un pārmaiņām dabā" at bounding box center [335, 117] width 170 height 7
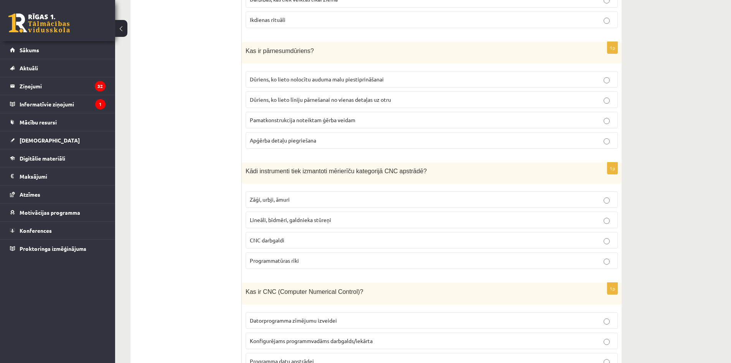
scroll to position [2131, 0]
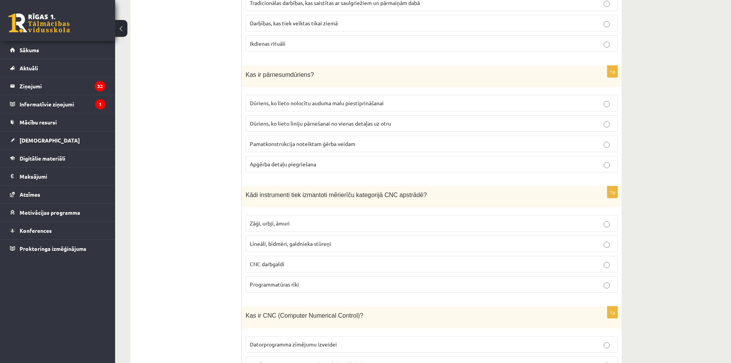
click at [372, 120] on span "Dūriens, ko lieto līniju pārnešanai no vienas detaļas uz otru" at bounding box center [320, 123] width 141 height 7
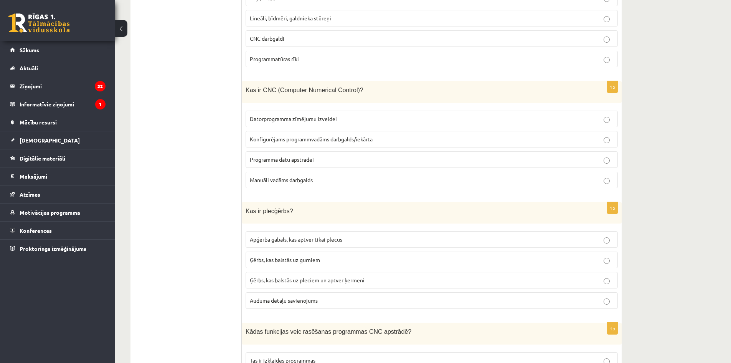
scroll to position [2323, 0]
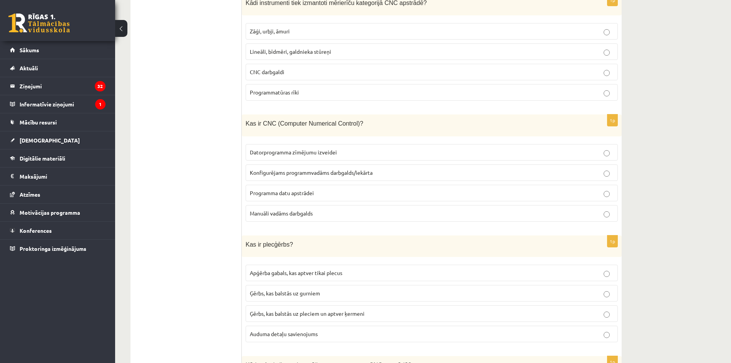
click at [311, 48] on span "Lineāli, bīdmēri, galdnieka stūreņi" at bounding box center [290, 51] width 81 height 7
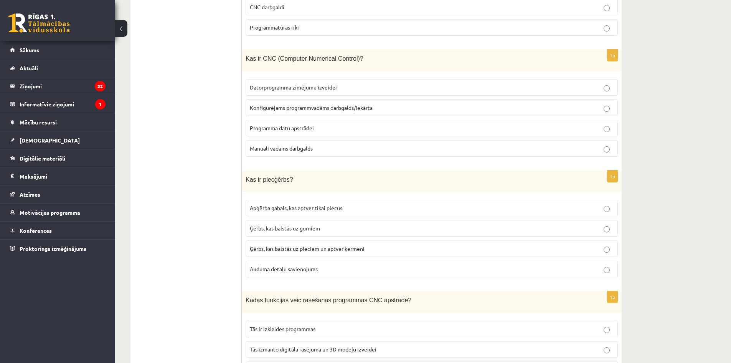
scroll to position [2400, 0]
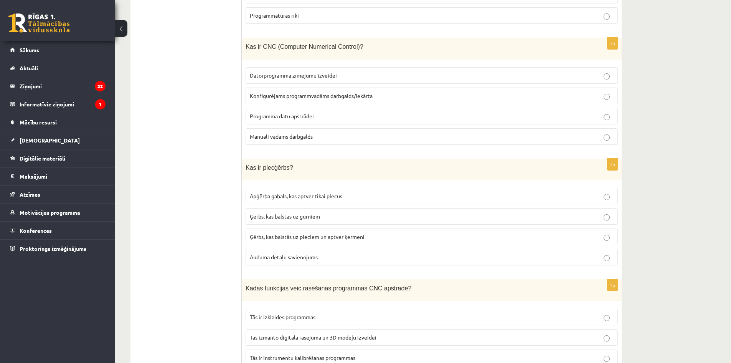
click at [316, 94] on label "Konfigurējams programmvadāms darbgalds/iekārta" at bounding box center [432, 96] width 372 height 17
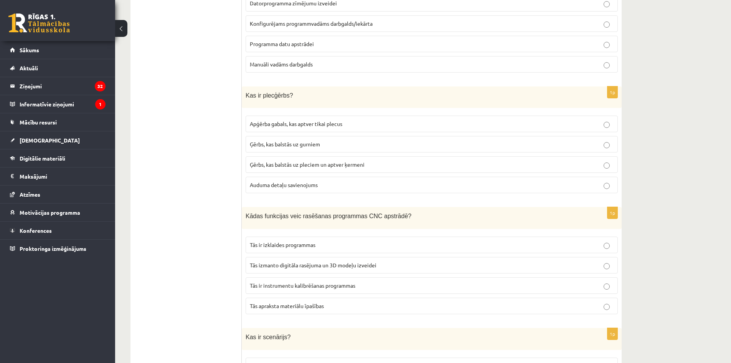
scroll to position [2477, 0]
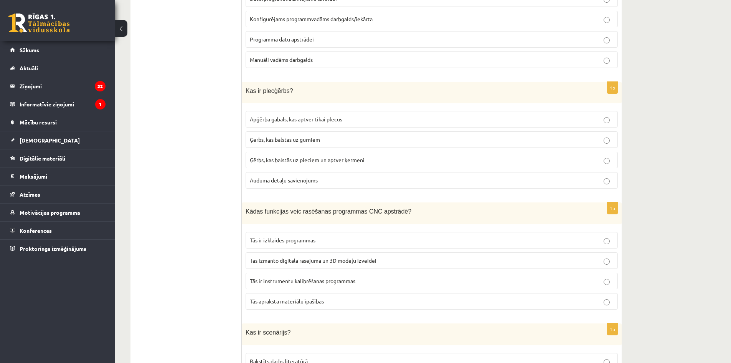
click at [331, 156] on span "Ģērbs, kas balstās uz pleciem un aptver ķermeni" at bounding box center [307, 159] width 115 height 7
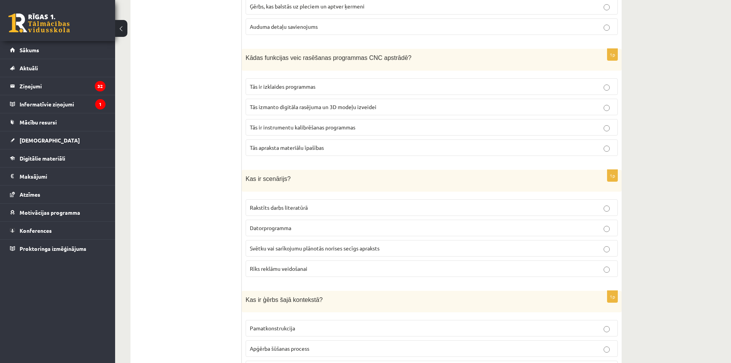
scroll to position [2669, 0]
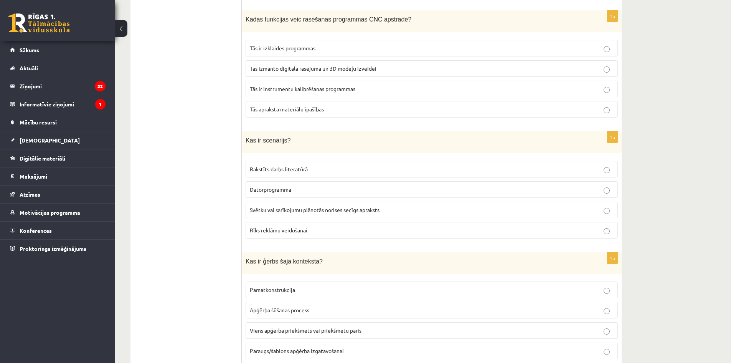
click at [290, 65] on span "Tās izmanto digitāla rasējuma un 3D modeļu izveidei" at bounding box center [313, 68] width 127 height 7
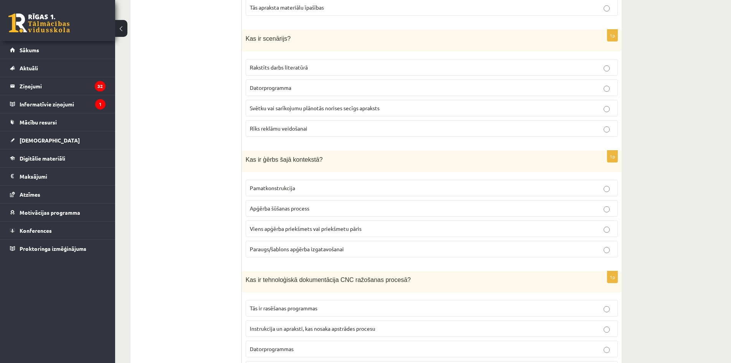
scroll to position [2784, 0]
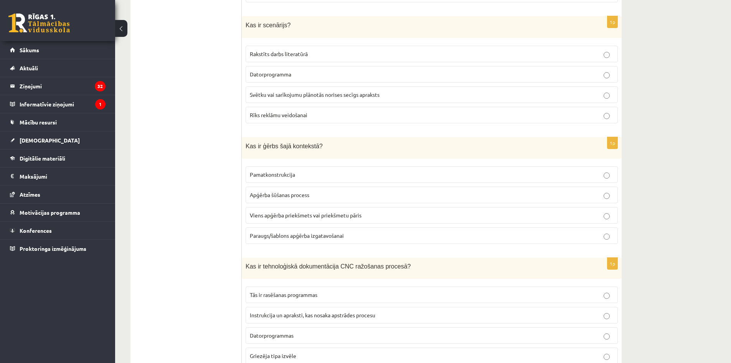
click at [367, 91] on span "Svētku vai sarīkojumu plānotās norises secīgs apraksts" at bounding box center [315, 94] width 130 height 7
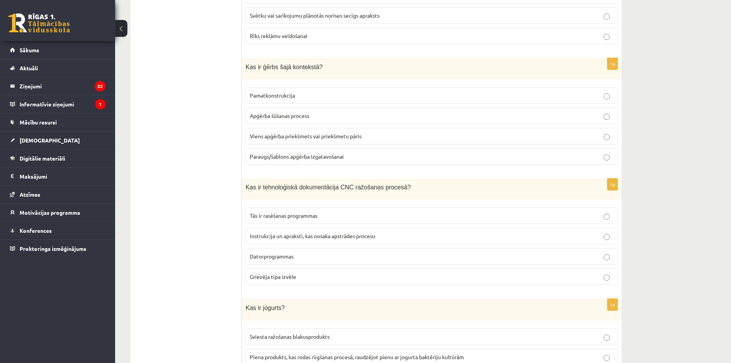
scroll to position [2899, 0]
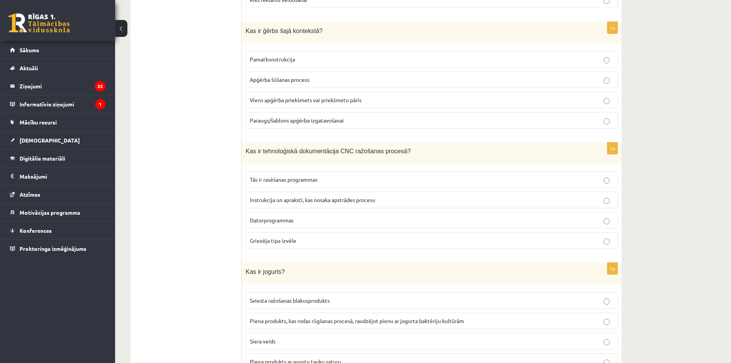
click at [280, 97] on p "Viens apģērba priekšmets vai priekšmetu pāris" at bounding box center [432, 100] width 364 height 8
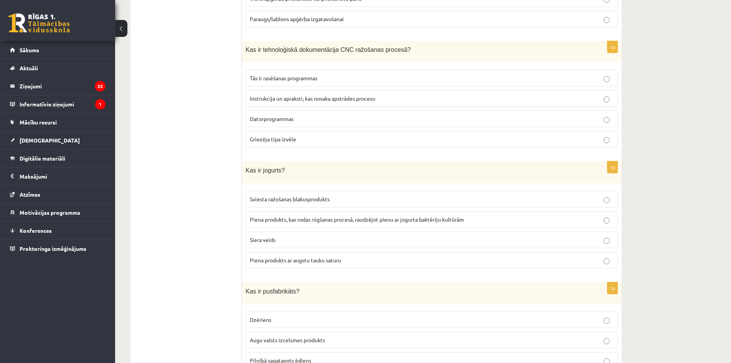
scroll to position [3014, 0]
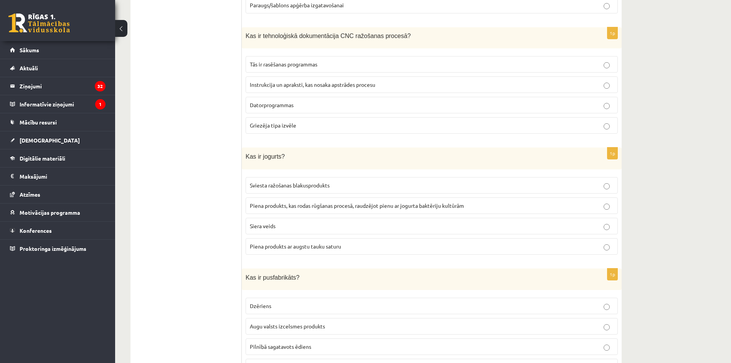
click at [338, 81] on span "Instrukcija un apraksti, kas nosaka apstrādes procesu" at bounding box center [313, 84] width 126 height 7
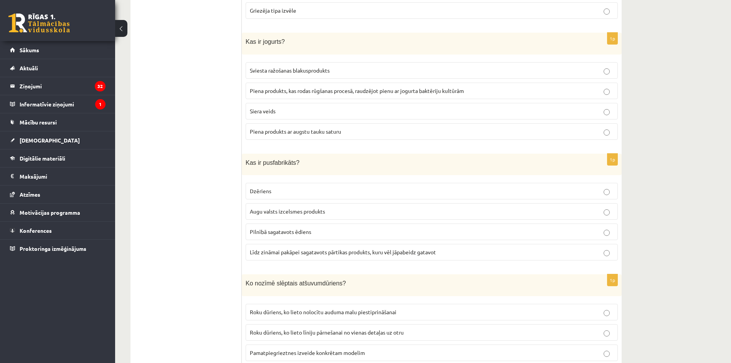
scroll to position [3129, 0]
click at [302, 86] on p "Piena produkts, kas rodas rūgšanas procesā, raudzējot pienu ar jogurta baktērij…" at bounding box center [432, 90] width 364 height 8
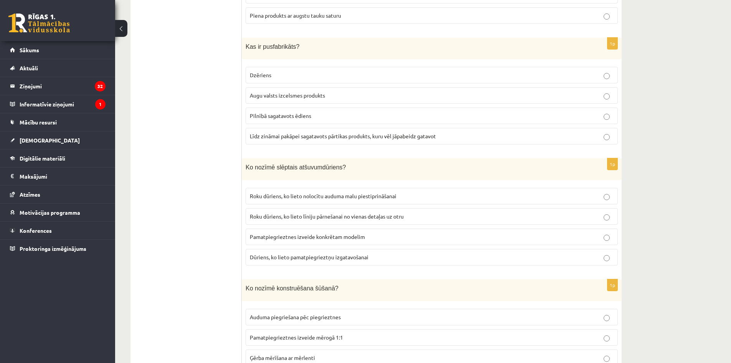
scroll to position [3244, 0]
click at [292, 133] on span "Līdz zināmai pakāpei sagatavots pārtikas produkts, kuru vēl jāpabeidz gatavot" at bounding box center [343, 136] width 186 height 7
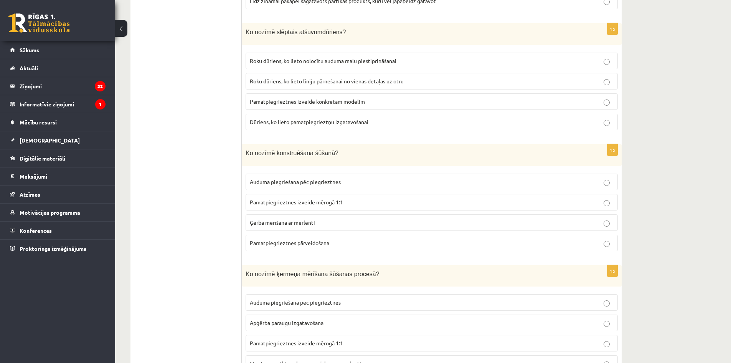
scroll to position [3398, 0]
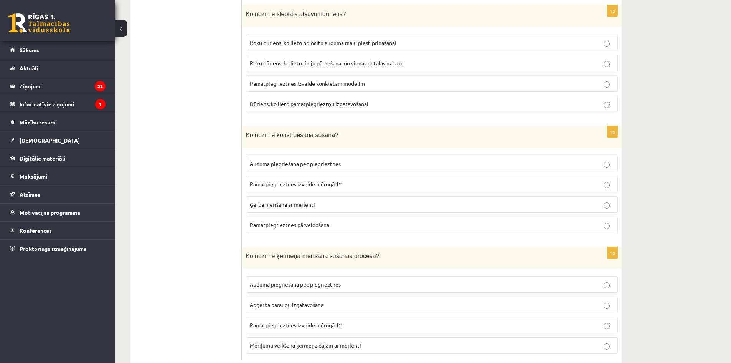
click at [372, 39] on span "Roku dūriens, ko lieto nolocītu auduma malu piestiprināšanai" at bounding box center [323, 42] width 147 height 7
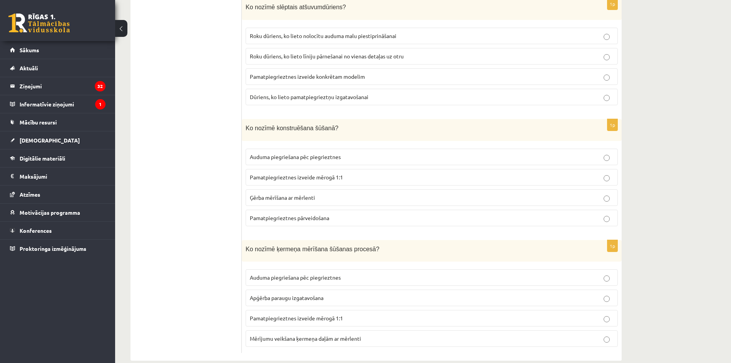
scroll to position [3409, 0]
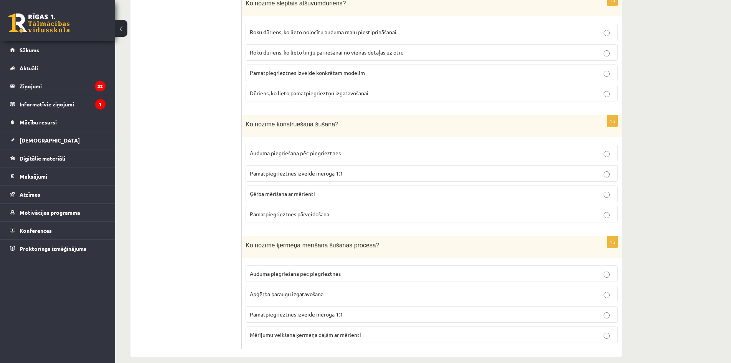
click at [304, 209] on label "Pamatpiegrieztnes pārveidošana" at bounding box center [432, 214] width 372 height 17
click at [304, 169] on p "Pamatpiegrieztnes izveide mērogā 1:1" at bounding box center [432, 173] width 364 height 8
click at [316, 170] on span "Pamatpiegrieztnes izveide mērogā 1:1" at bounding box center [296, 173] width 93 height 7
click at [306, 331] on p "Mērījumu veikšana ķermeņa daļām ar mērlenti" at bounding box center [432, 335] width 364 height 8
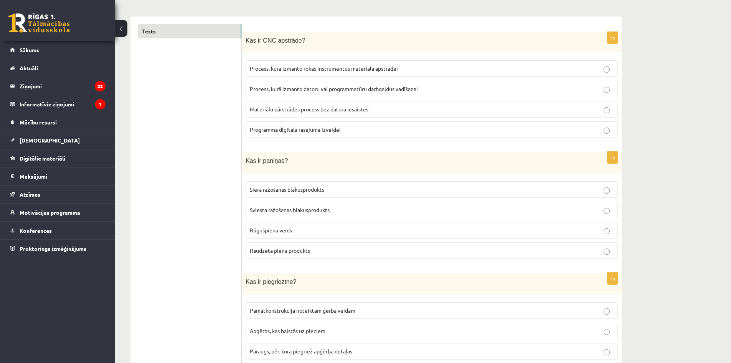
scroll to position [0, 0]
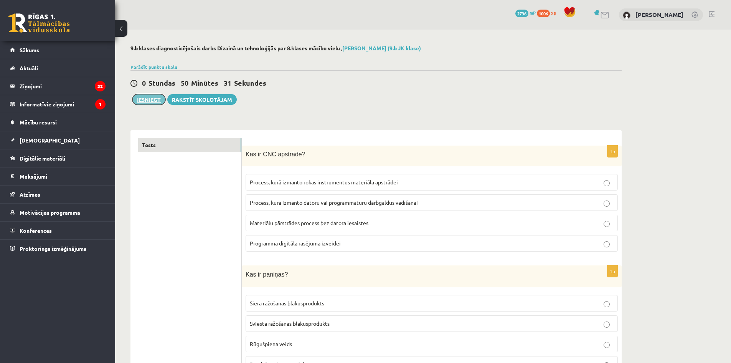
click at [144, 104] on button "Iesniegt" at bounding box center [148, 99] width 33 height 11
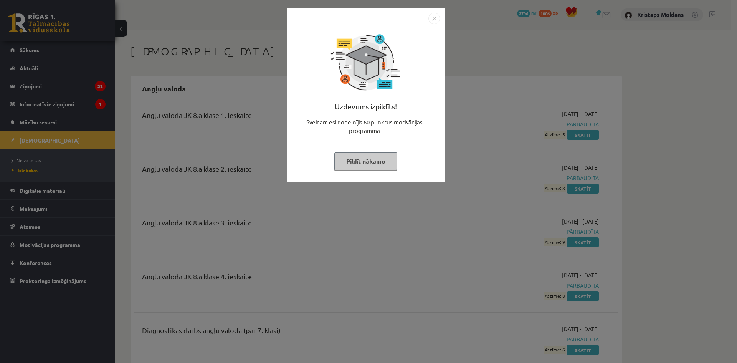
click at [430, 13] on div "Uzdevums izpildīts! Sveicam esi nopelnījis 60 punktus motivācijas programmā Pil…" at bounding box center [365, 95] width 157 height 174
click at [438, 15] on img "Close" at bounding box center [434, 19] width 12 height 12
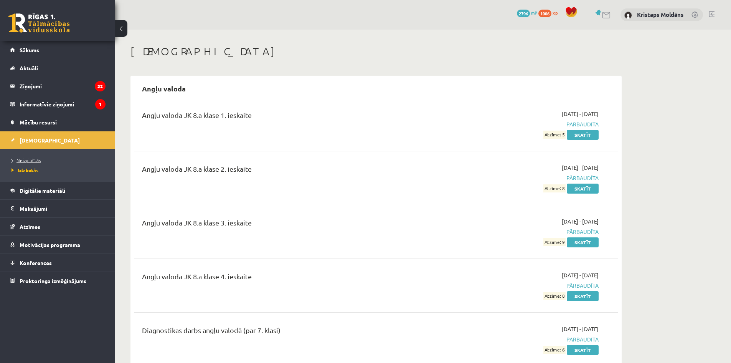
click at [30, 160] on span "Neizpildītās" at bounding box center [26, 160] width 29 height 6
